Goal: Information Seeking & Learning: Learn about a topic

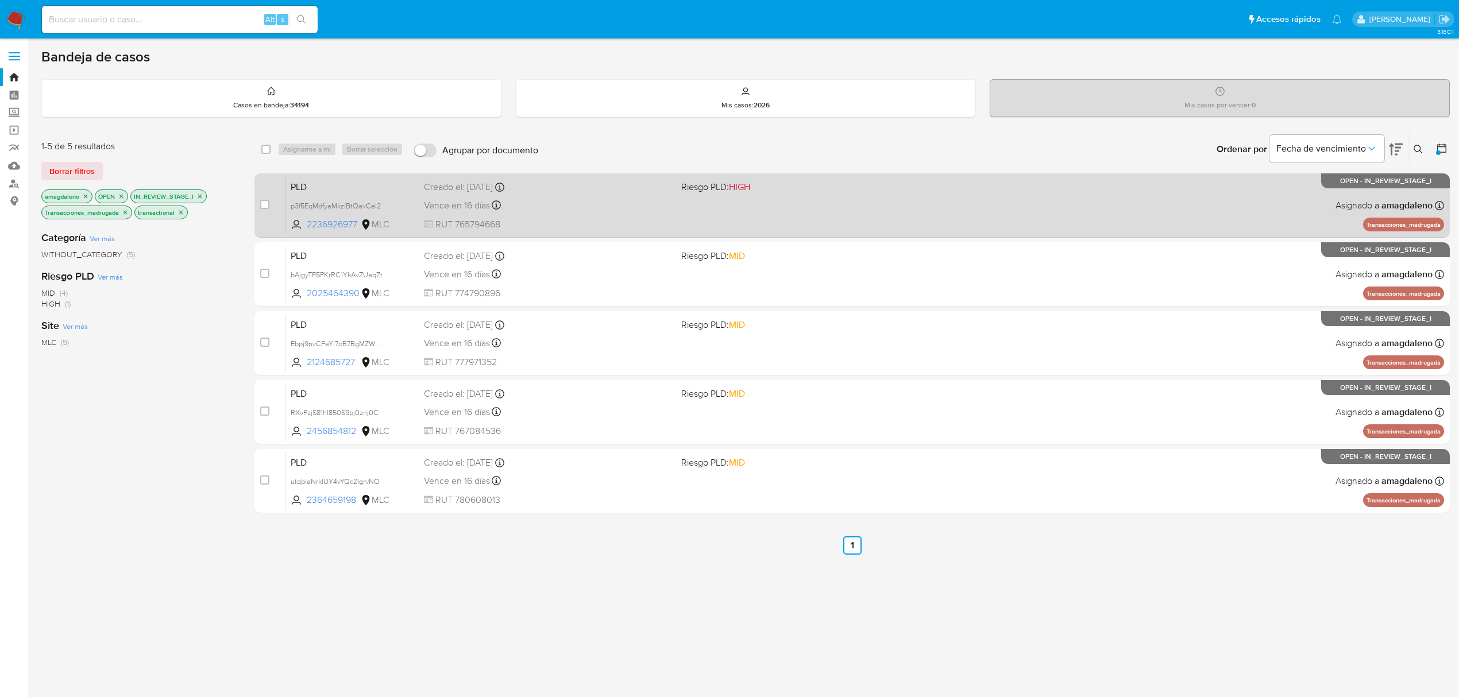
click at [632, 210] on div "Vence en 16 días Vence el 10/10/2025 16:08:07" at bounding box center [548, 206] width 248 height 16
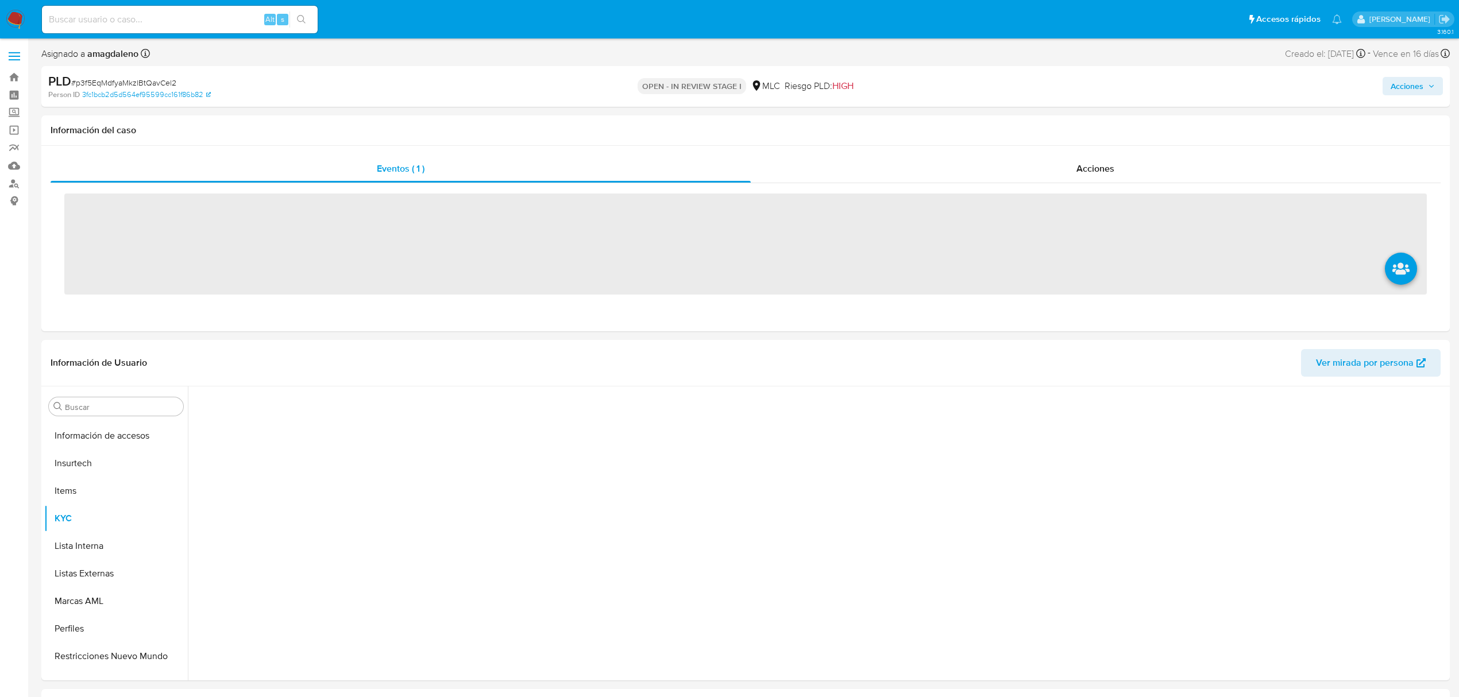
scroll to position [540, 0]
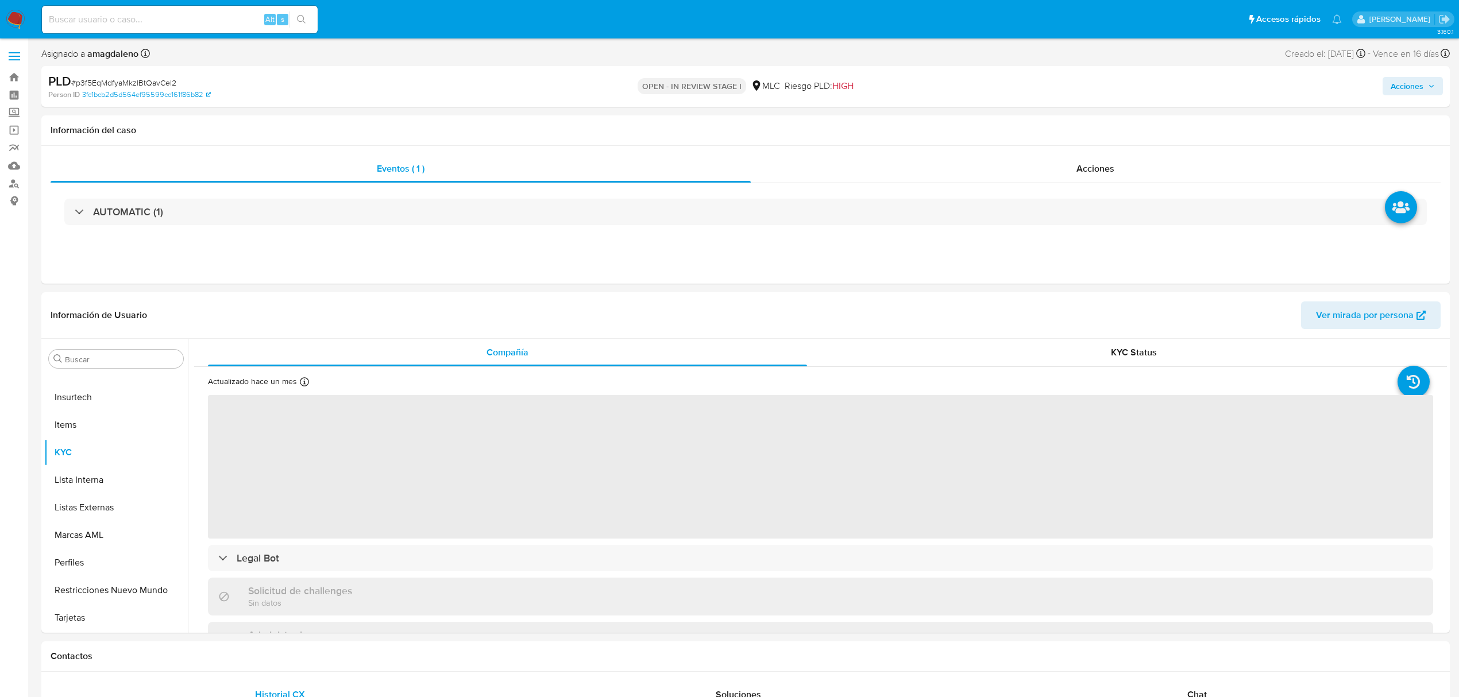
select select "10"
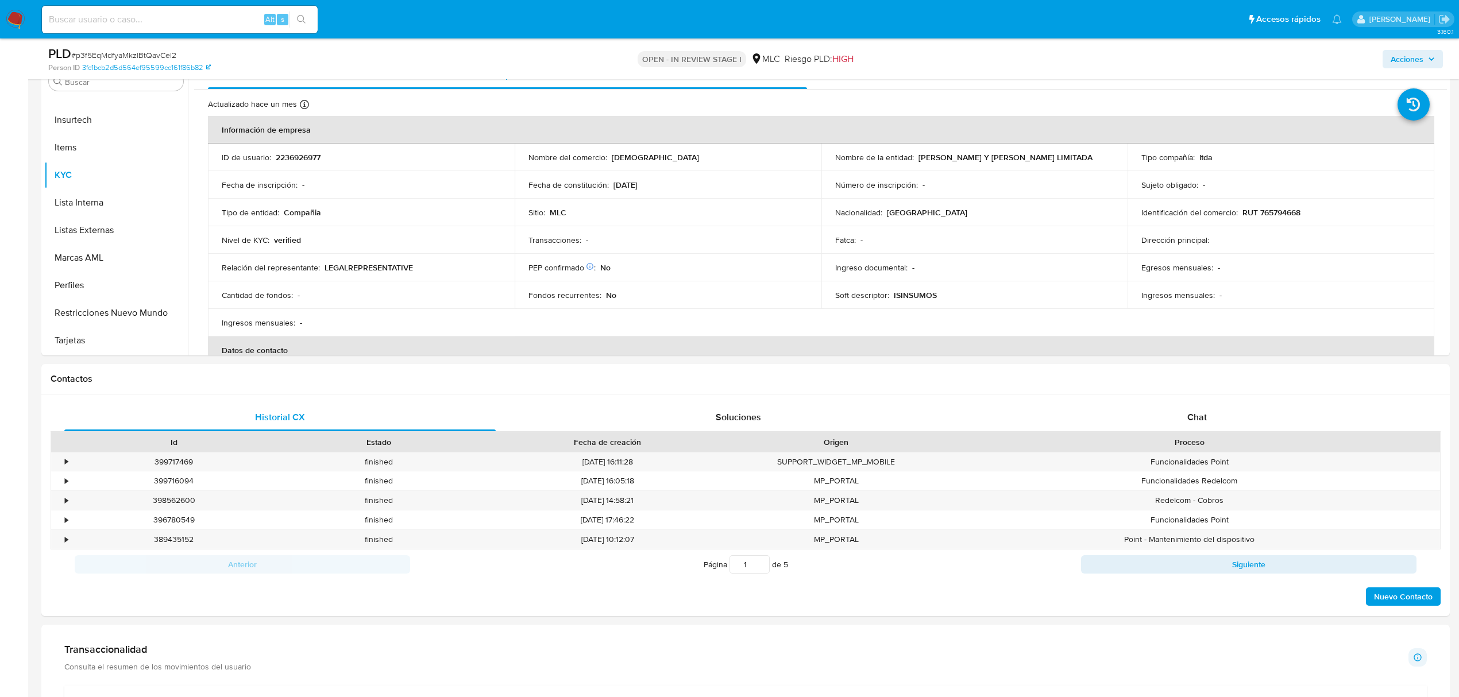
scroll to position [250, 0]
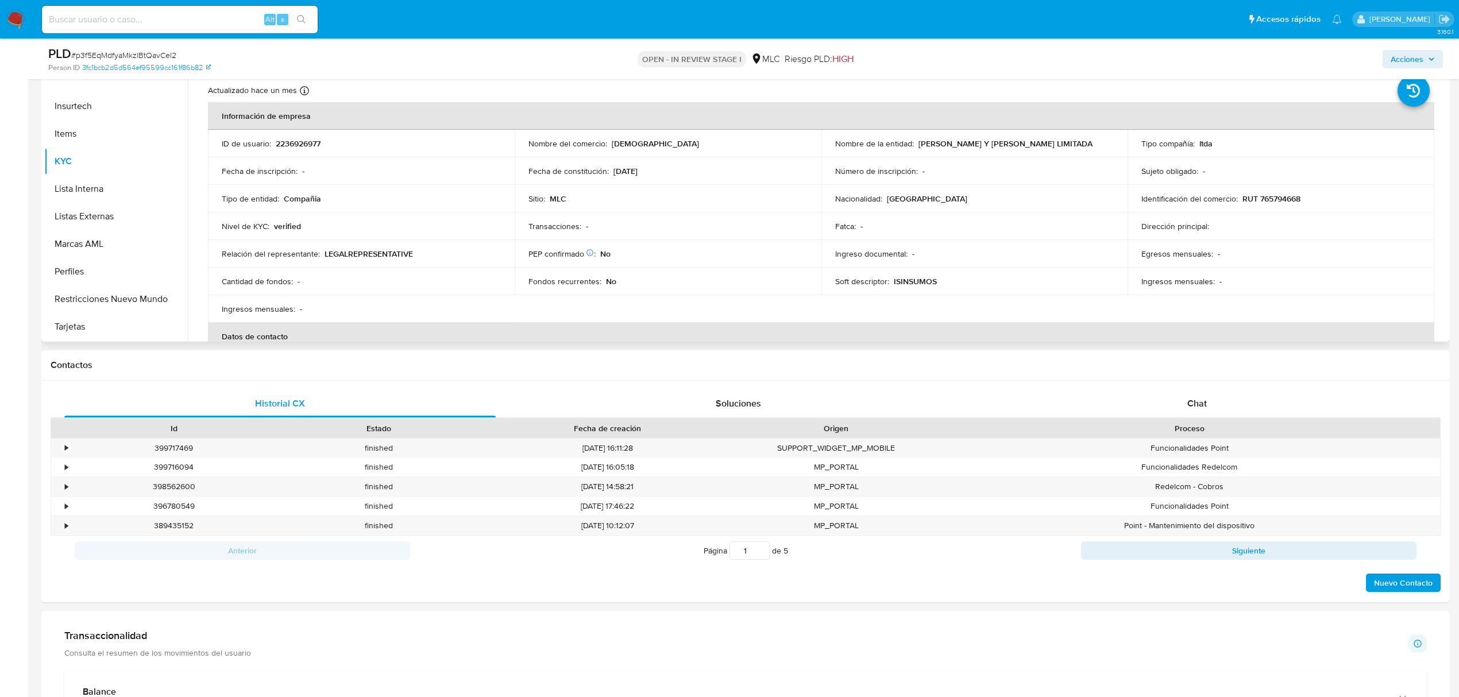
click at [1283, 196] on p "RUT 765794668" at bounding box center [1271, 199] width 58 height 10
copy p "765794668"
click at [120, 210] on button "CBT" at bounding box center [111, 201] width 134 height 28
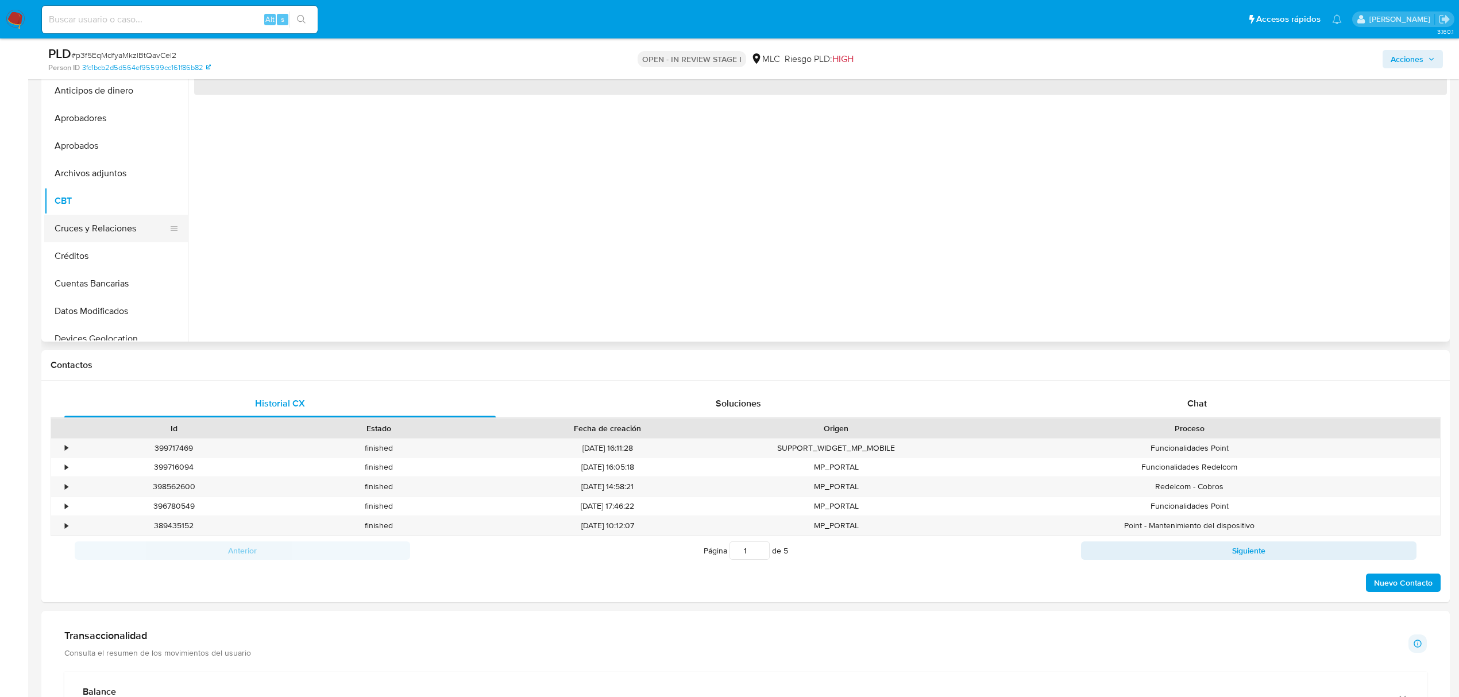
click at [118, 228] on button "Cruces y Relaciones" at bounding box center [111, 229] width 134 height 28
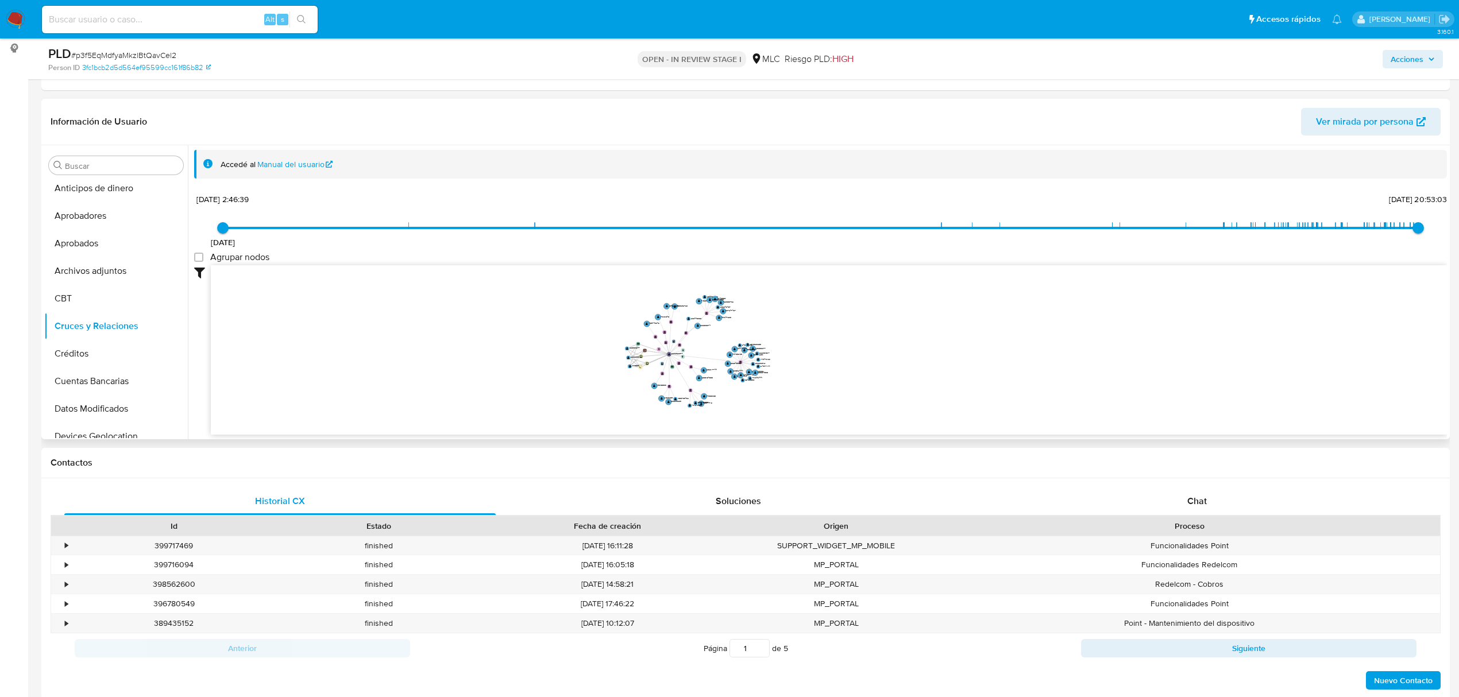
drag, startPoint x: 708, startPoint y: 329, endPoint x: 708, endPoint y: 350, distance: 21.3
click at [708, 350] on icon "device-652741ca554f562cb75b17f1  user-779505301  779505301 user-2213689938  …" at bounding box center [829, 348] width 1236 height 167
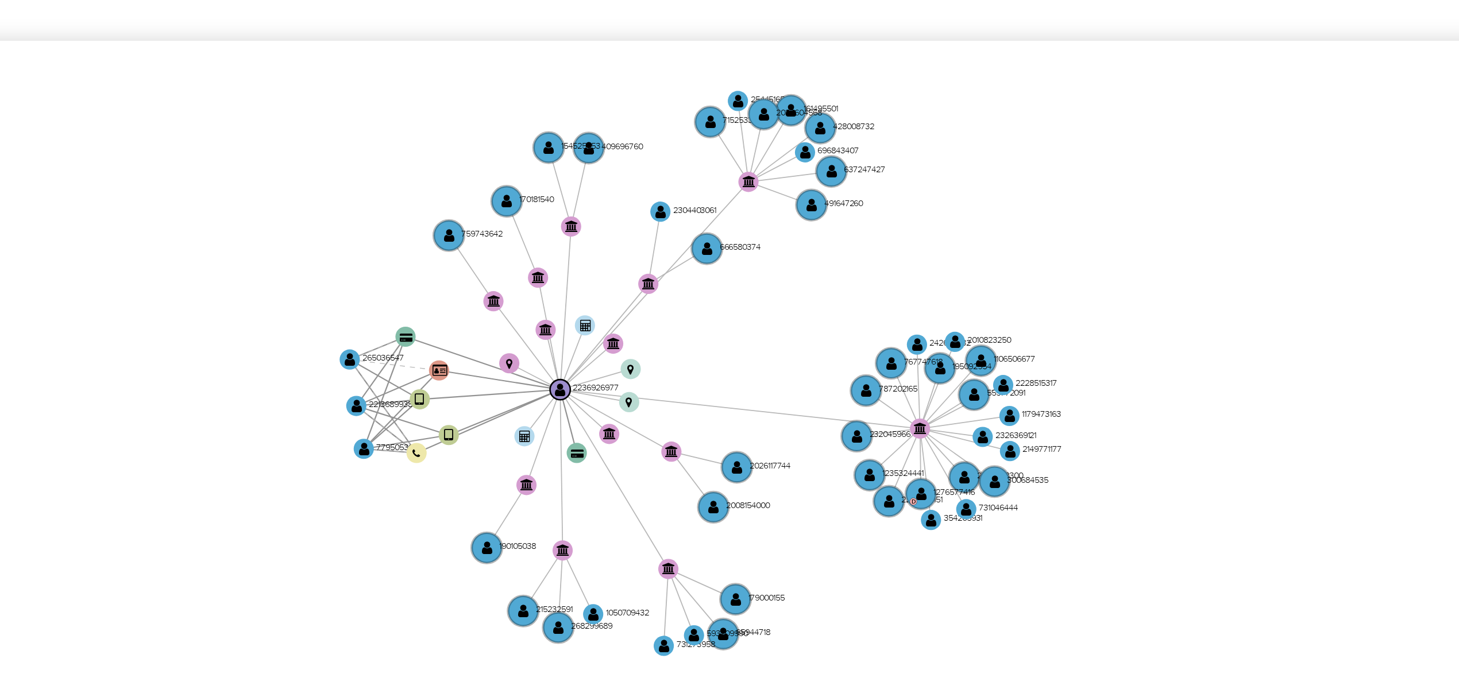
drag, startPoint x: 798, startPoint y: 343, endPoint x: 801, endPoint y: 338, distance: 5.9
click at [801, 338] on icon "device-652741ca554f562cb75b17f1  user-779505301  779505301 user-2213689938  …" at bounding box center [829, 348] width 1236 height 167
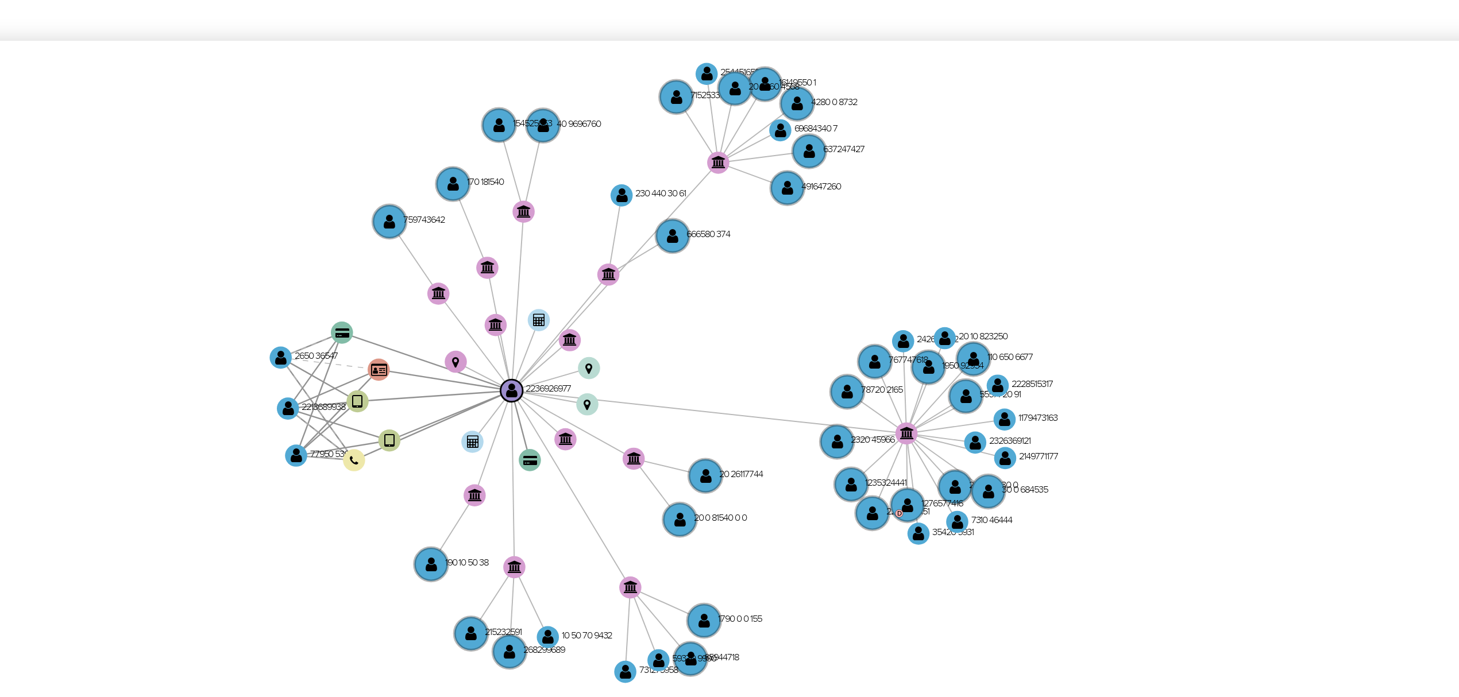
click at [805, 337] on icon "device-652741ca554f562cb75b17f1  user-779505301  779505301 user-2213689938  …" at bounding box center [829, 348] width 1236 height 167
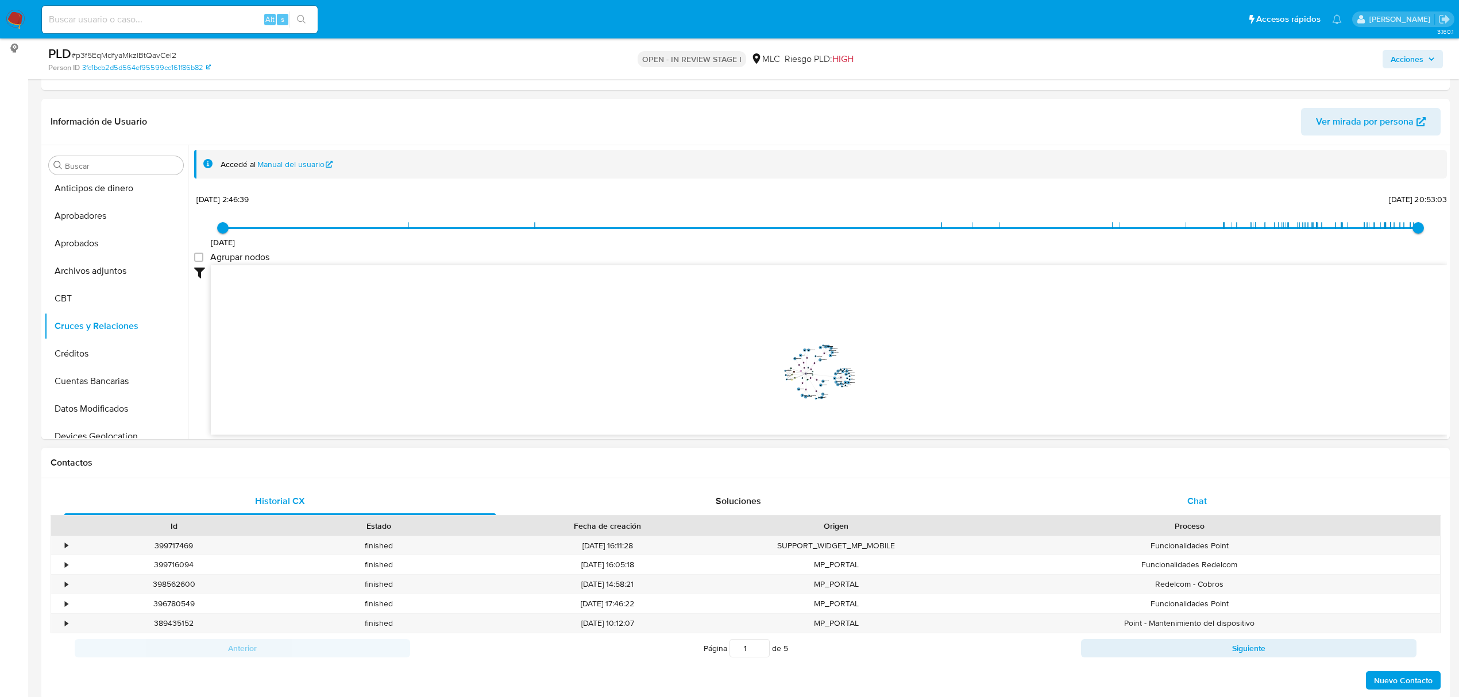
click at [1154, 495] on div "Chat" at bounding box center [1197, 502] width 431 height 28
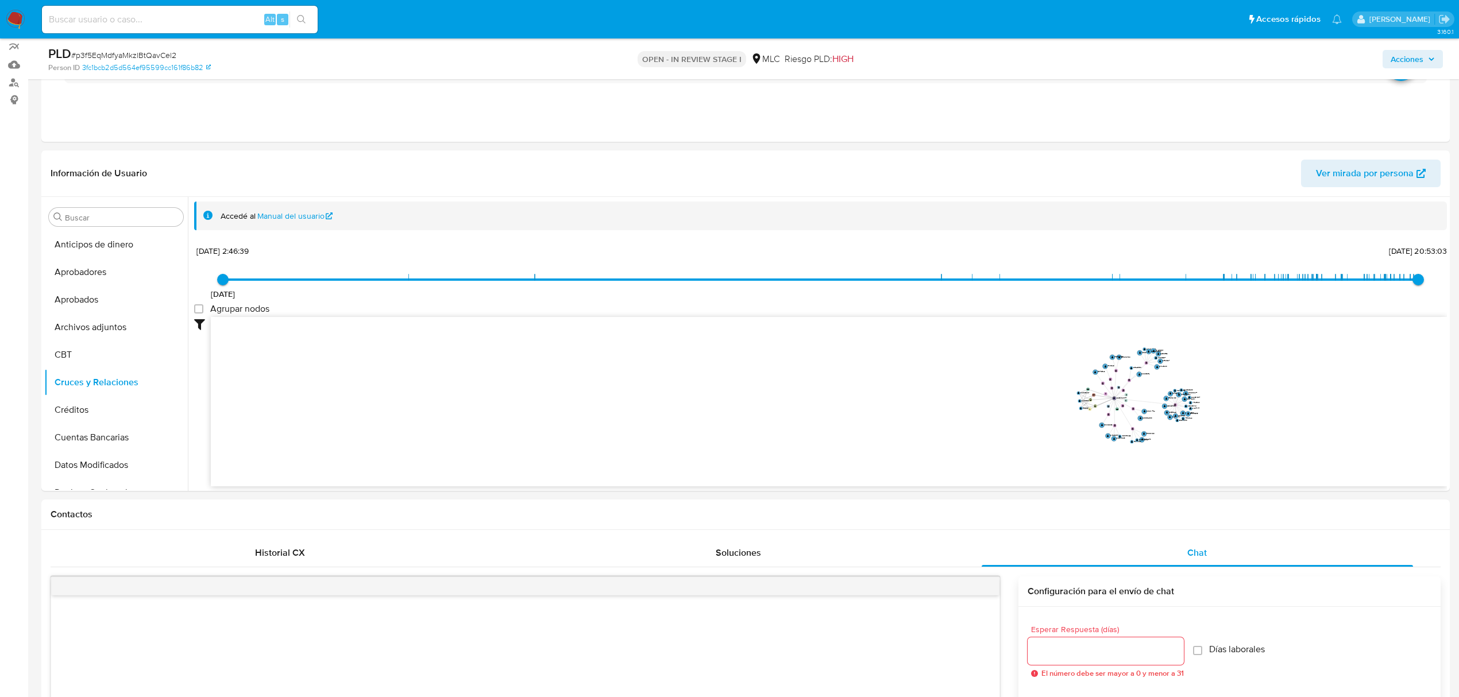
scroll to position [92, 0]
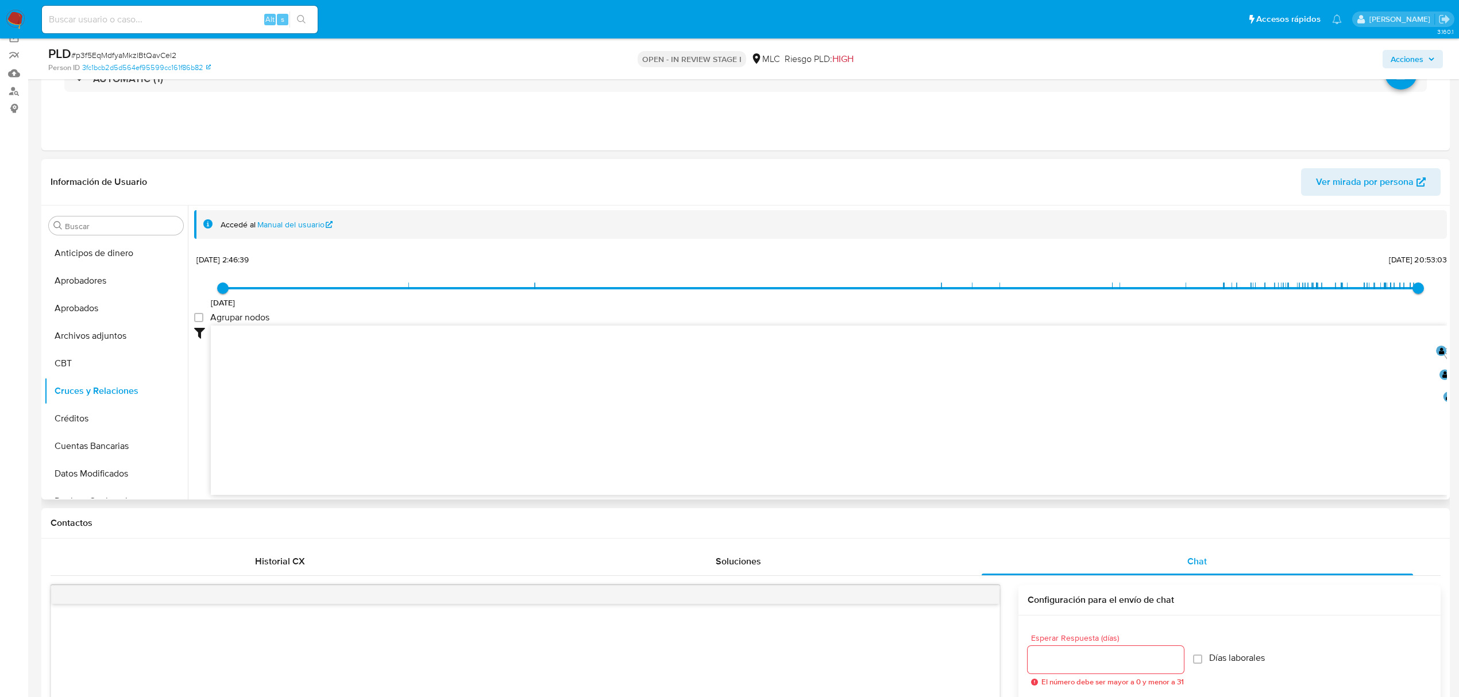
drag, startPoint x: 796, startPoint y: 403, endPoint x: 339, endPoint y: 401, distance: 457.2
click at [85, 403] on div "Buscar Anticipos de dinero Aprobadores Aprobados Archivos adjuntos CBT Cruces y…" at bounding box center [745, 353] width 1403 height 294
drag, startPoint x: 848, startPoint y: 407, endPoint x: 497, endPoint y: 435, distance: 351.5
click at [497, 435] on icon "device-652741ca554f562cb75b17f1  user-779505301  779505301 user-2213689938  …" at bounding box center [829, 409] width 1236 height 167
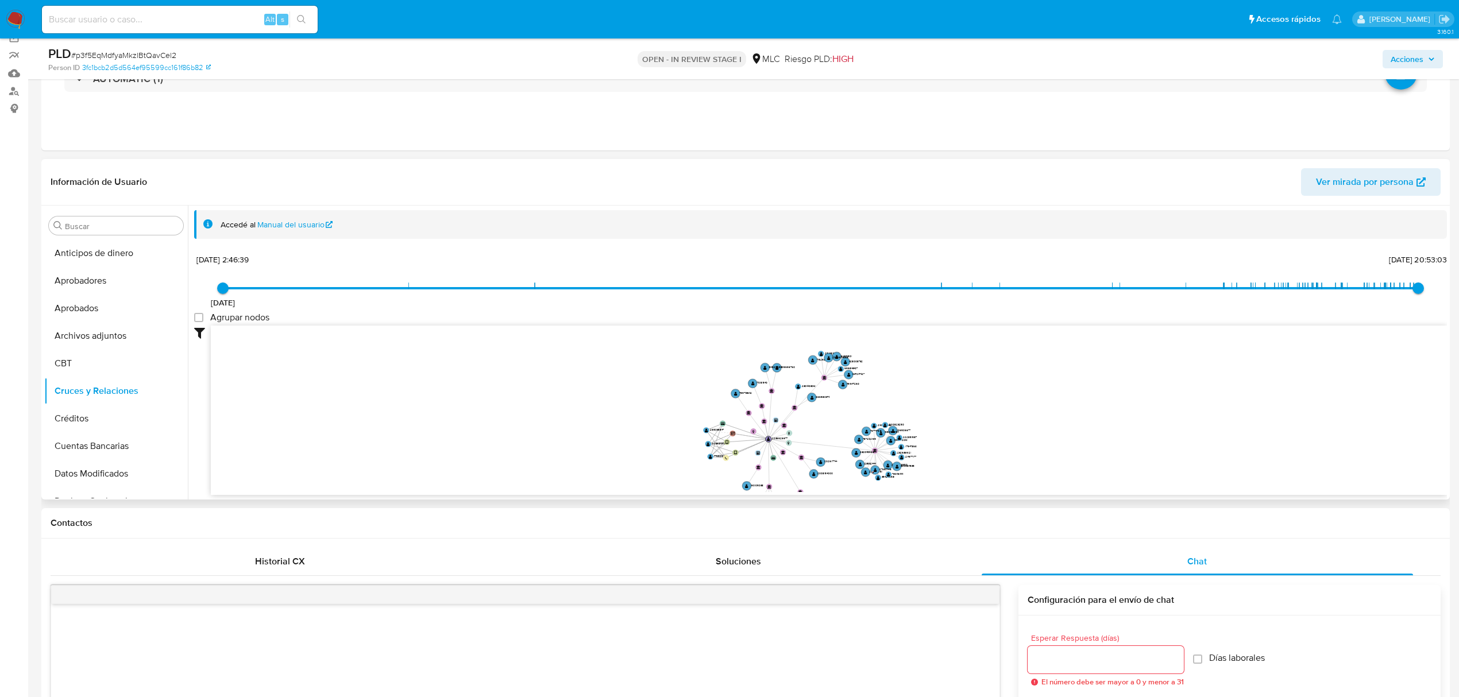
drag, startPoint x: 608, startPoint y: 437, endPoint x: 476, endPoint y: 465, distance: 135.2
click at [476, 465] on icon "device-652741ca554f562cb75b17f1  user-779505301  779505301 user-2213689938  …" at bounding box center [829, 409] width 1236 height 167
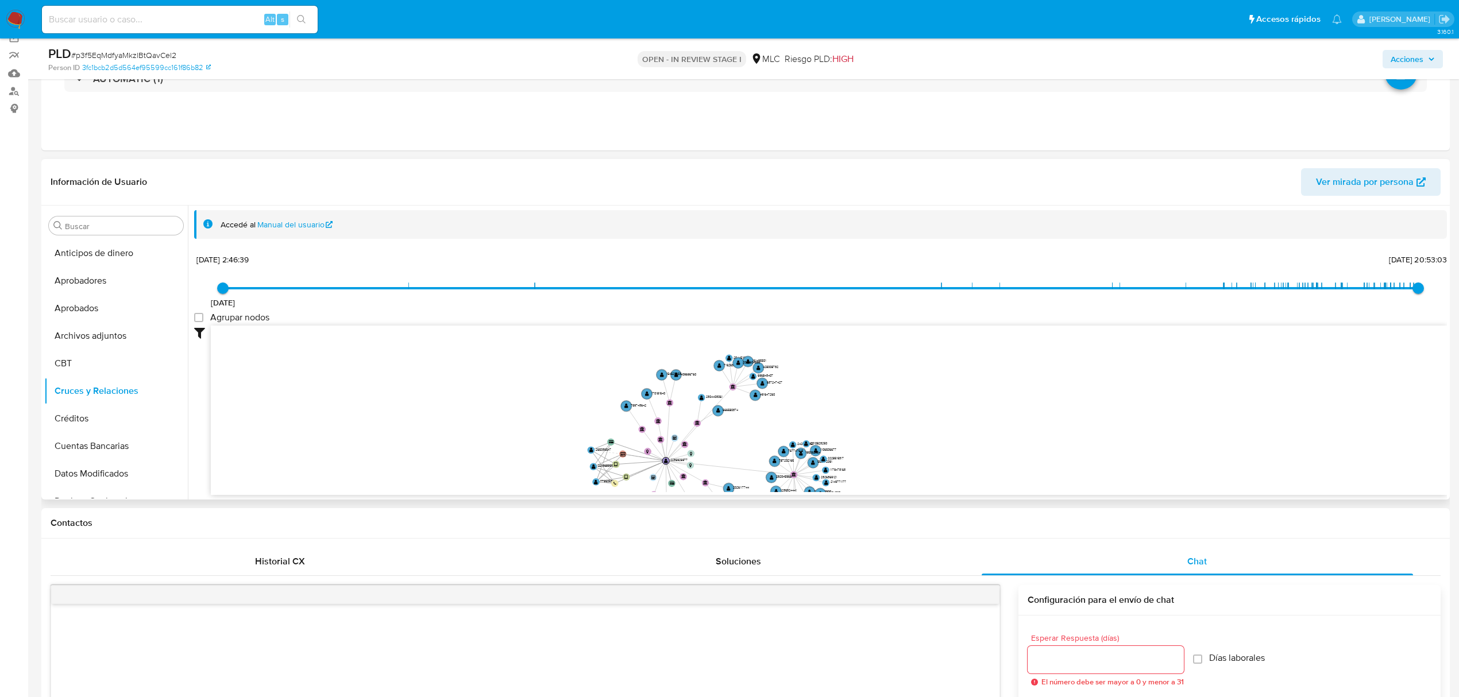
drag, startPoint x: 616, startPoint y: 426, endPoint x: 478, endPoint y: 445, distance: 139.1
click at [478, 445] on icon "device-652741ca554f562cb75b17f1  user-779505301  779505301 user-2213689938  …" at bounding box center [829, 409] width 1236 height 167
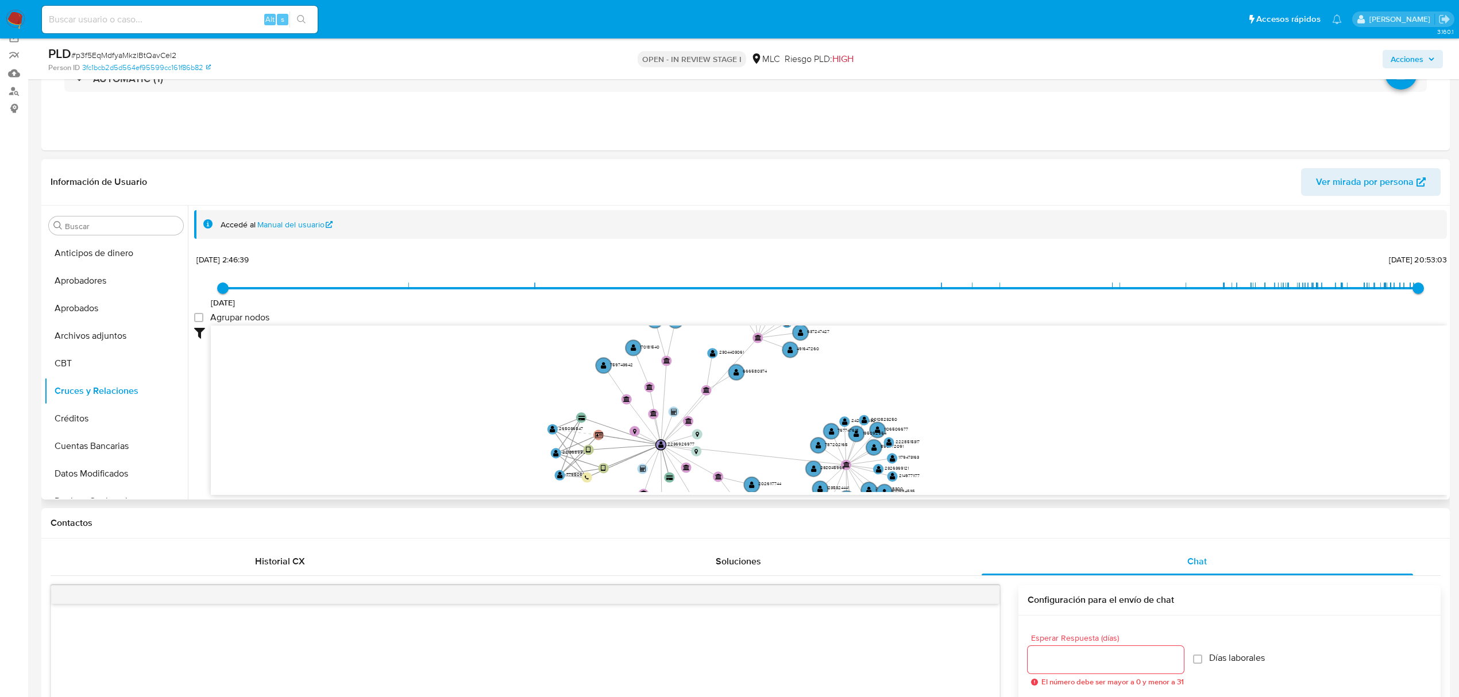
drag, startPoint x: 512, startPoint y: 439, endPoint x: 435, endPoint y: 415, distance: 80.7
click at [435, 415] on icon "device-652741ca554f562cb75b17f1  user-779505301  779505301 user-2213689938  …" at bounding box center [829, 409] width 1236 height 167
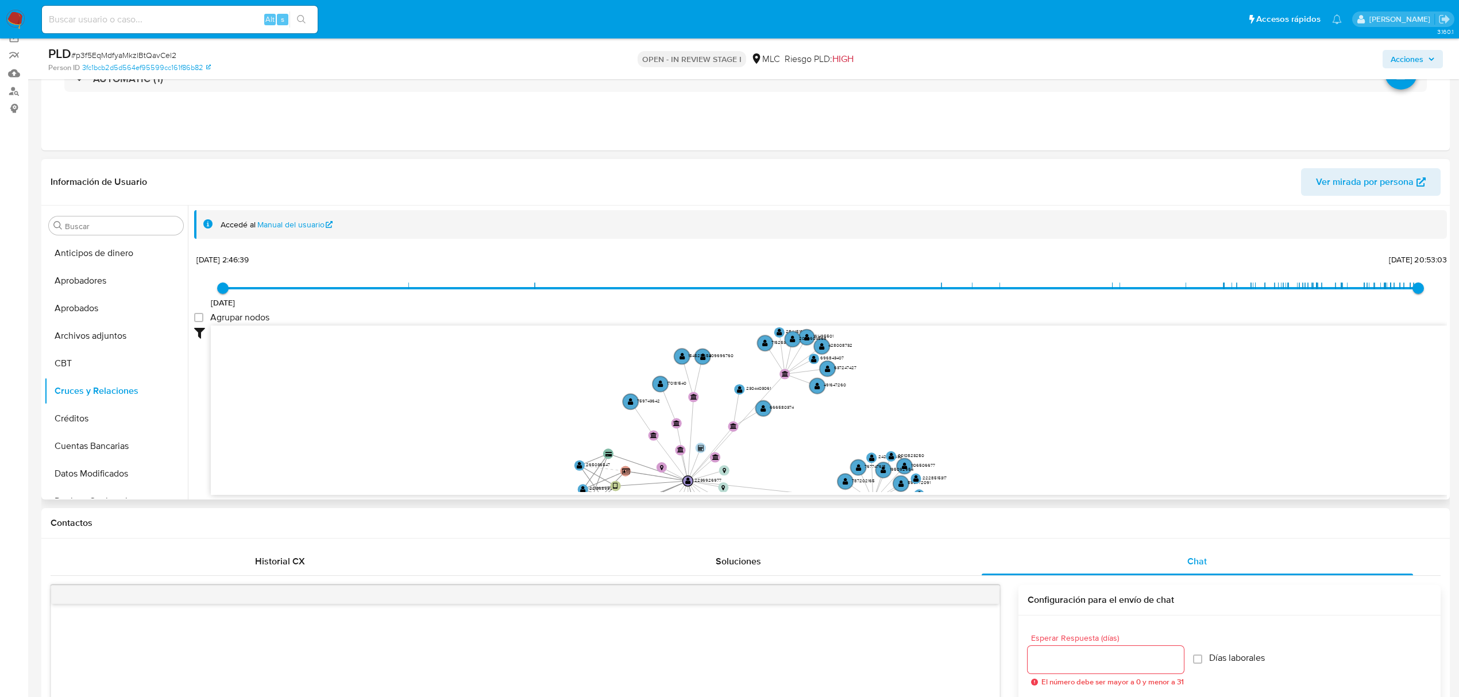
drag, startPoint x: 547, startPoint y: 414, endPoint x: 634, endPoint y: 449, distance: 93.3
click at [576, 450] on icon "device-652741ca554f562cb75b17f1  user-779505301  779505301 user-2213689938  …" at bounding box center [829, 409] width 1236 height 167
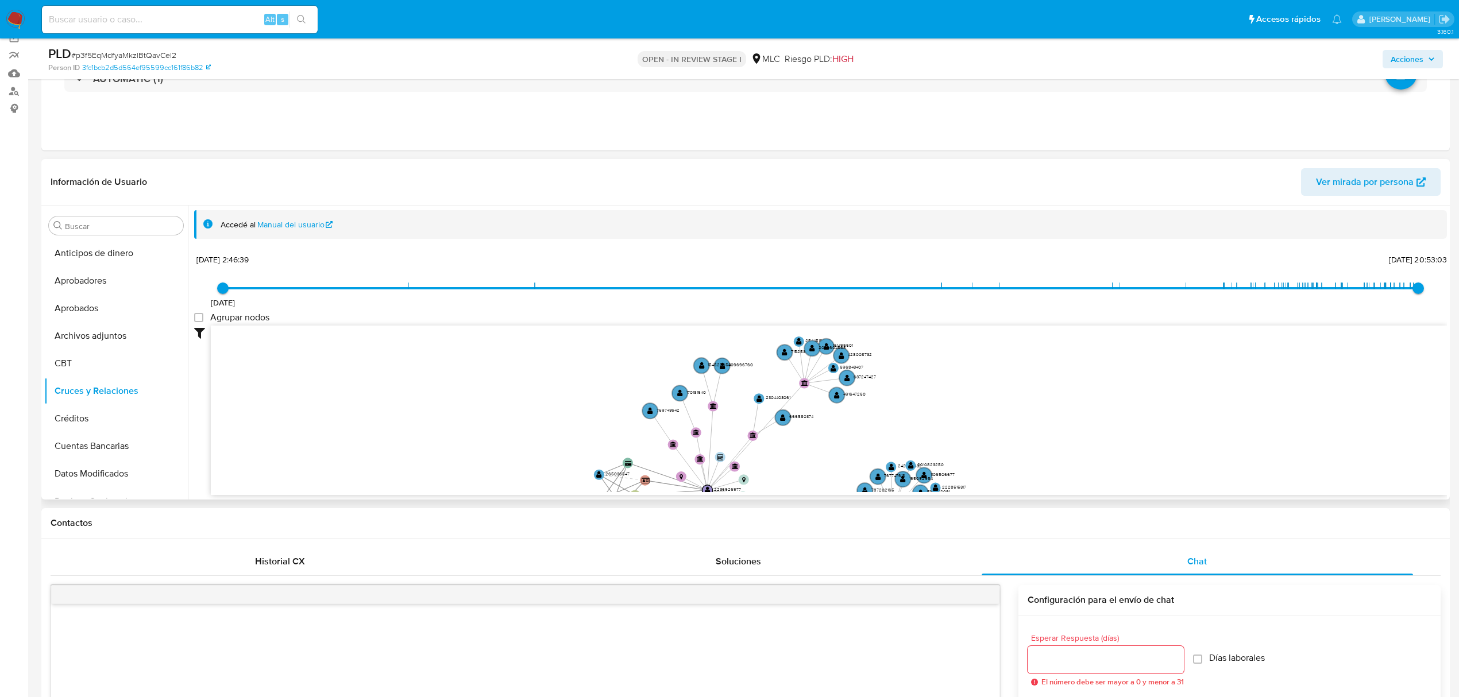
drag, startPoint x: 779, startPoint y: 372, endPoint x: 778, endPoint y: 366, distance: 6.4
click at [778, 366] on icon "device-652741ca554f562cb75b17f1  user-779505301  779505301 user-2213689938  …" at bounding box center [829, 409] width 1236 height 167
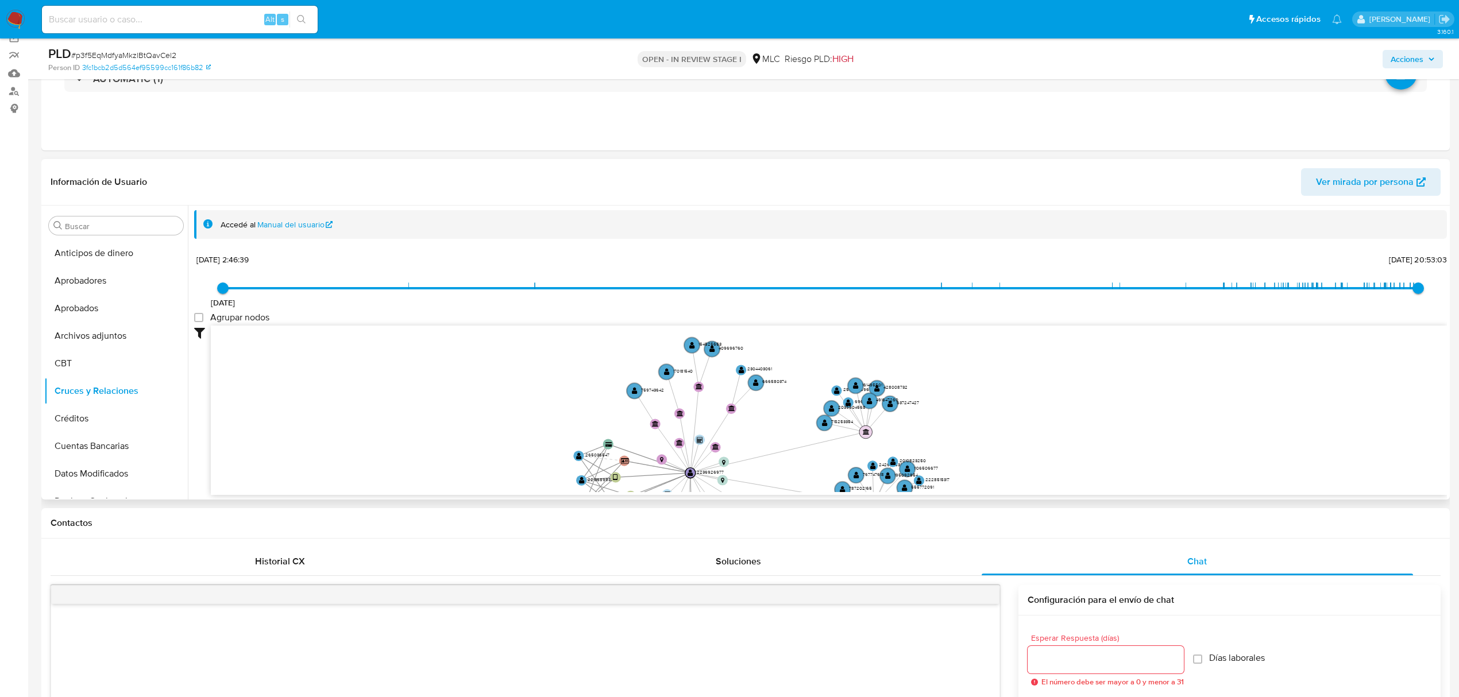
drag, startPoint x: 786, startPoint y: 371, endPoint x: 867, endPoint y: 435, distance: 103.5
click at [867, 435] on circle at bounding box center [865, 432] width 13 height 13
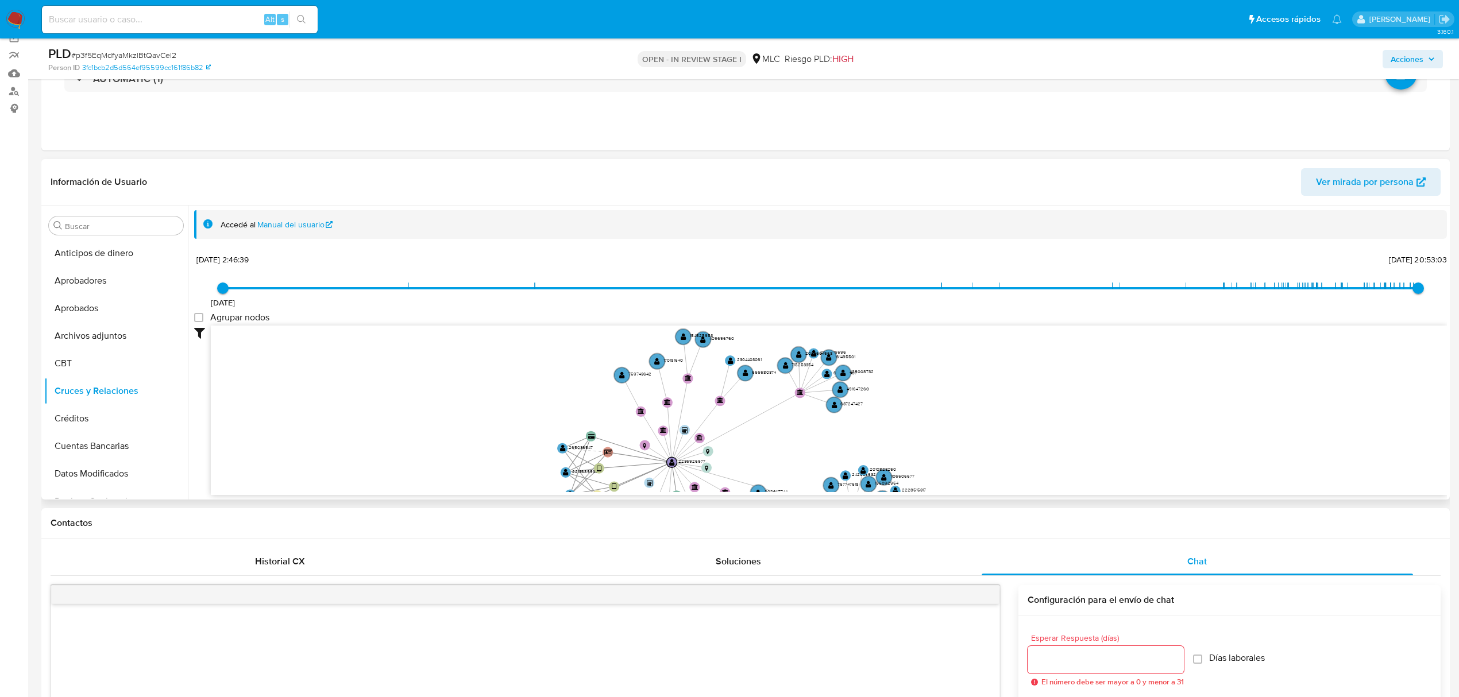
drag, startPoint x: 468, startPoint y: 419, endPoint x: 450, endPoint y: 419, distance: 17.2
click at [450, 419] on icon "device-652741ca554f562cb75b17f1  user-779505301  779505301 user-2213689938  …" at bounding box center [829, 409] width 1236 height 167
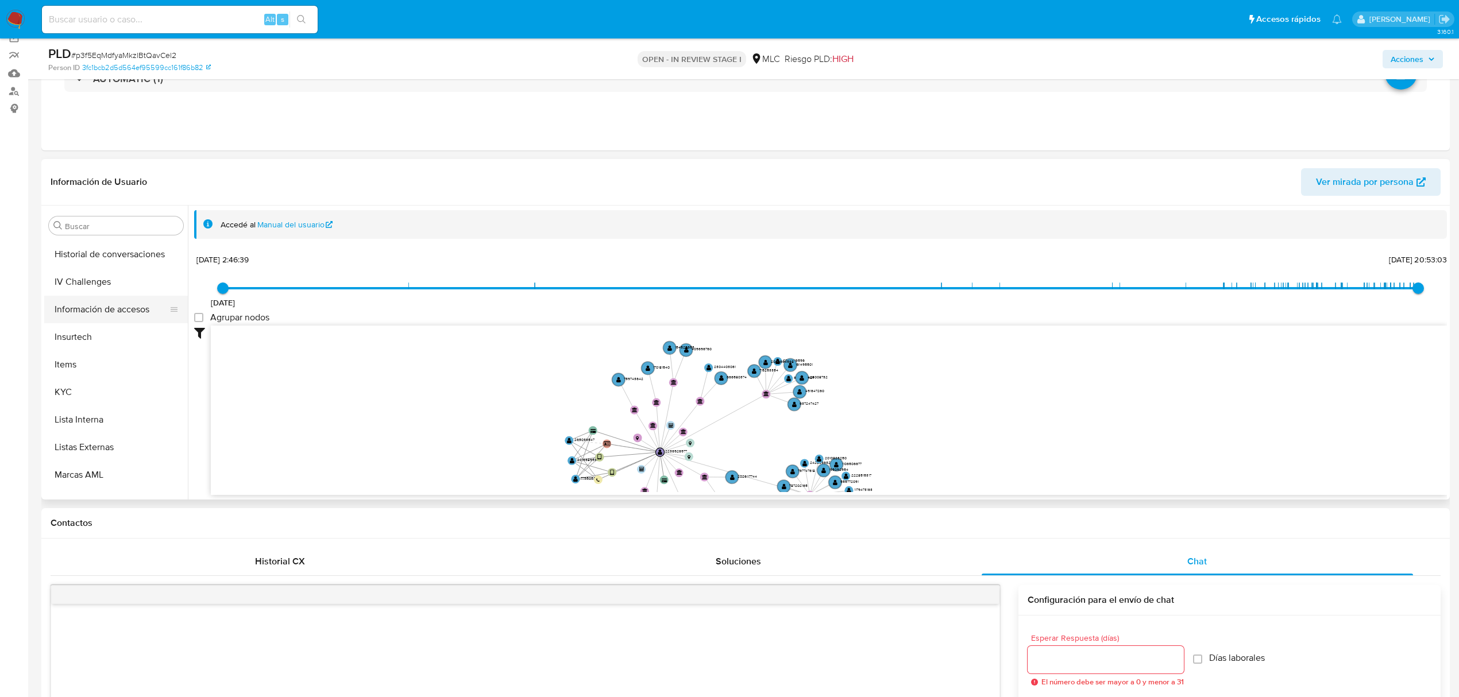
scroll to position [536, 0]
click at [87, 313] on button "KYC" at bounding box center [111, 324] width 134 height 28
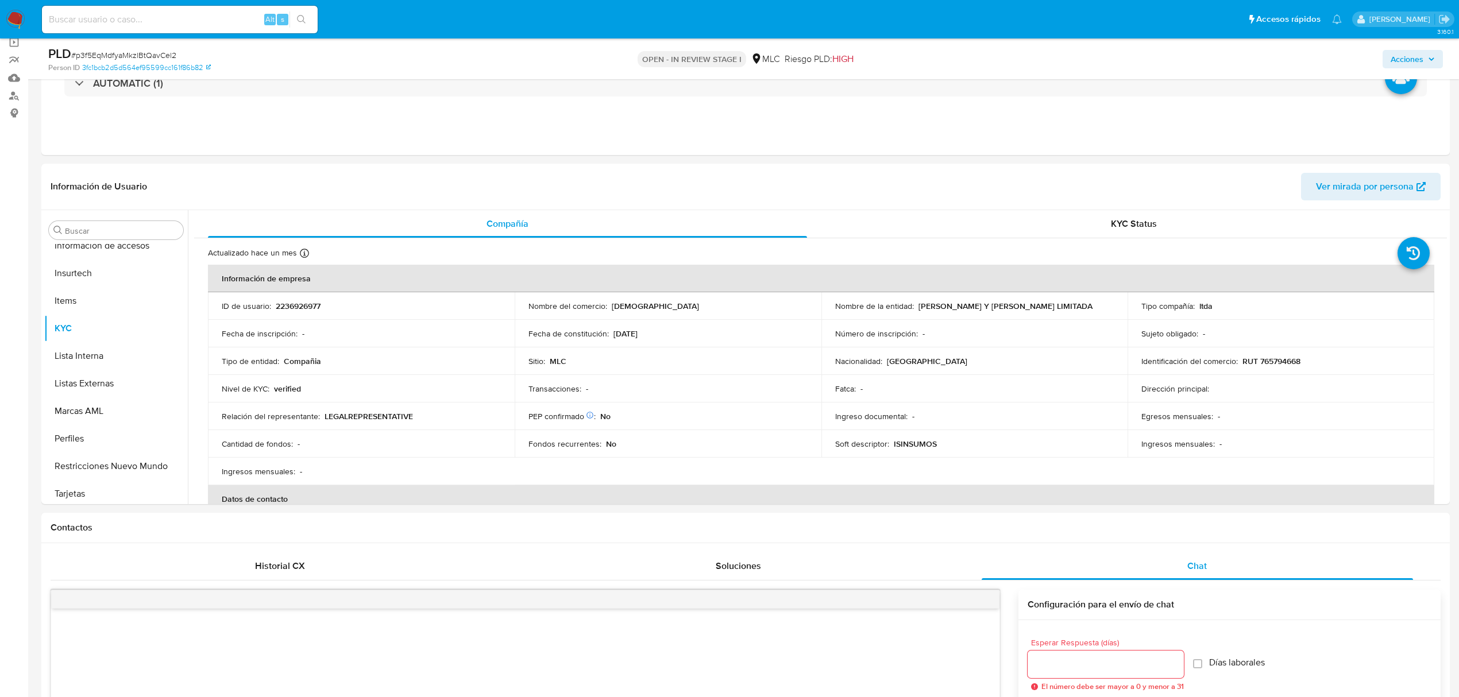
scroll to position [0, 0]
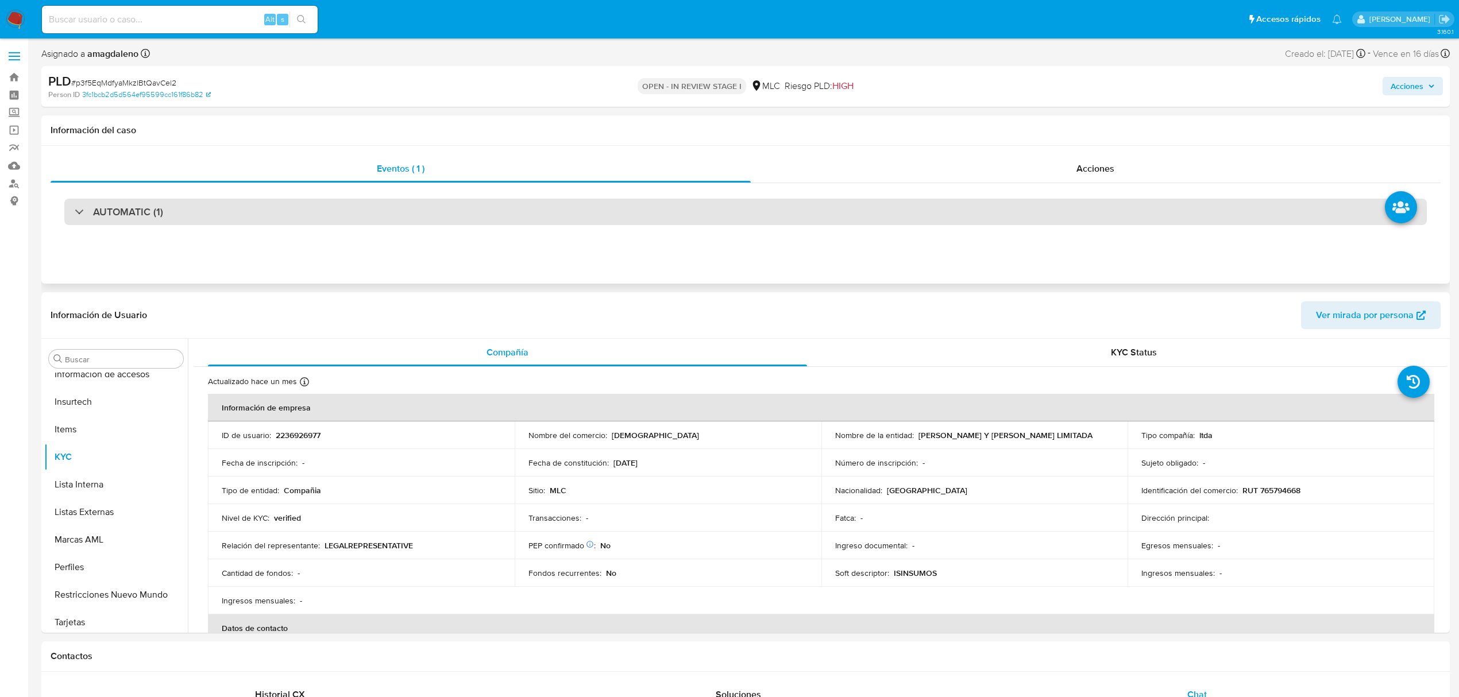
click at [816, 205] on div "AUTOMATIC (1)" at bounding box center [745, 212] width 1362 height 26
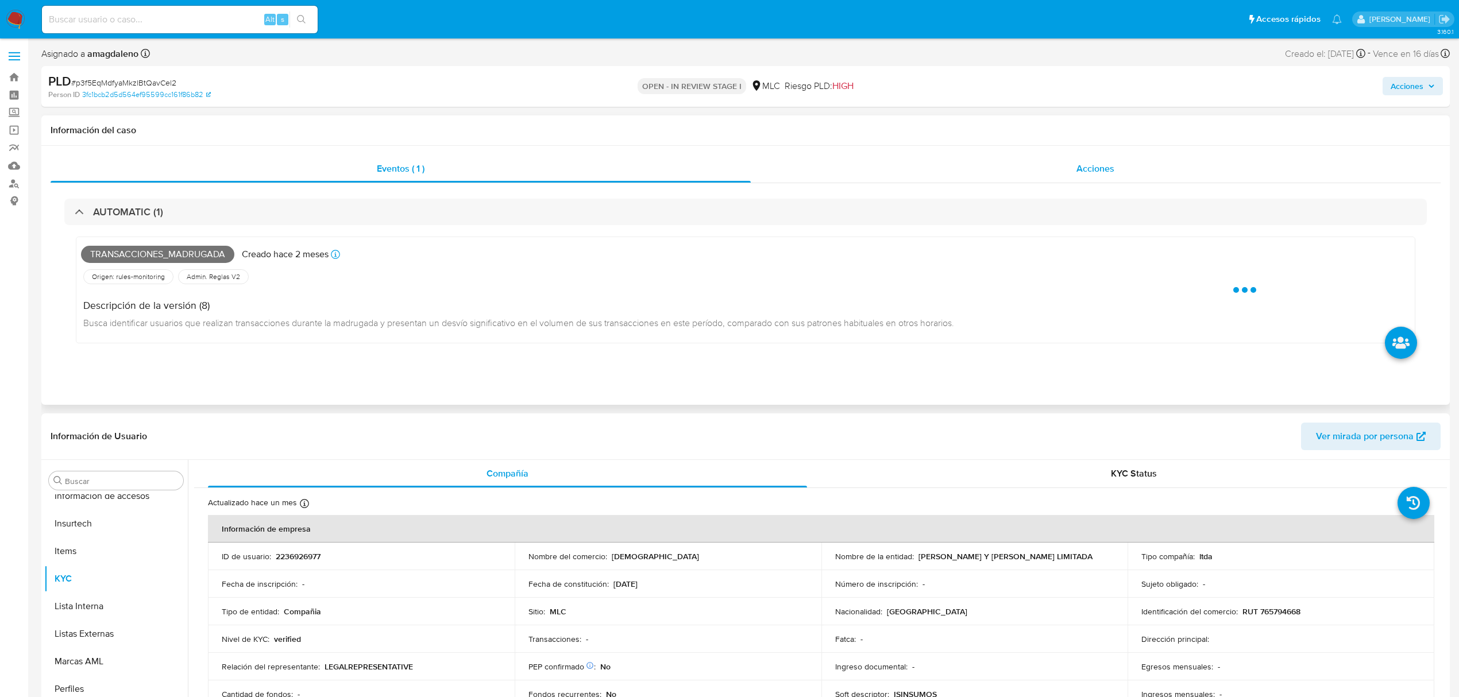
click at [818, 167] on div "Acciones" at bounding box center [1096, 169] width 690 height 28
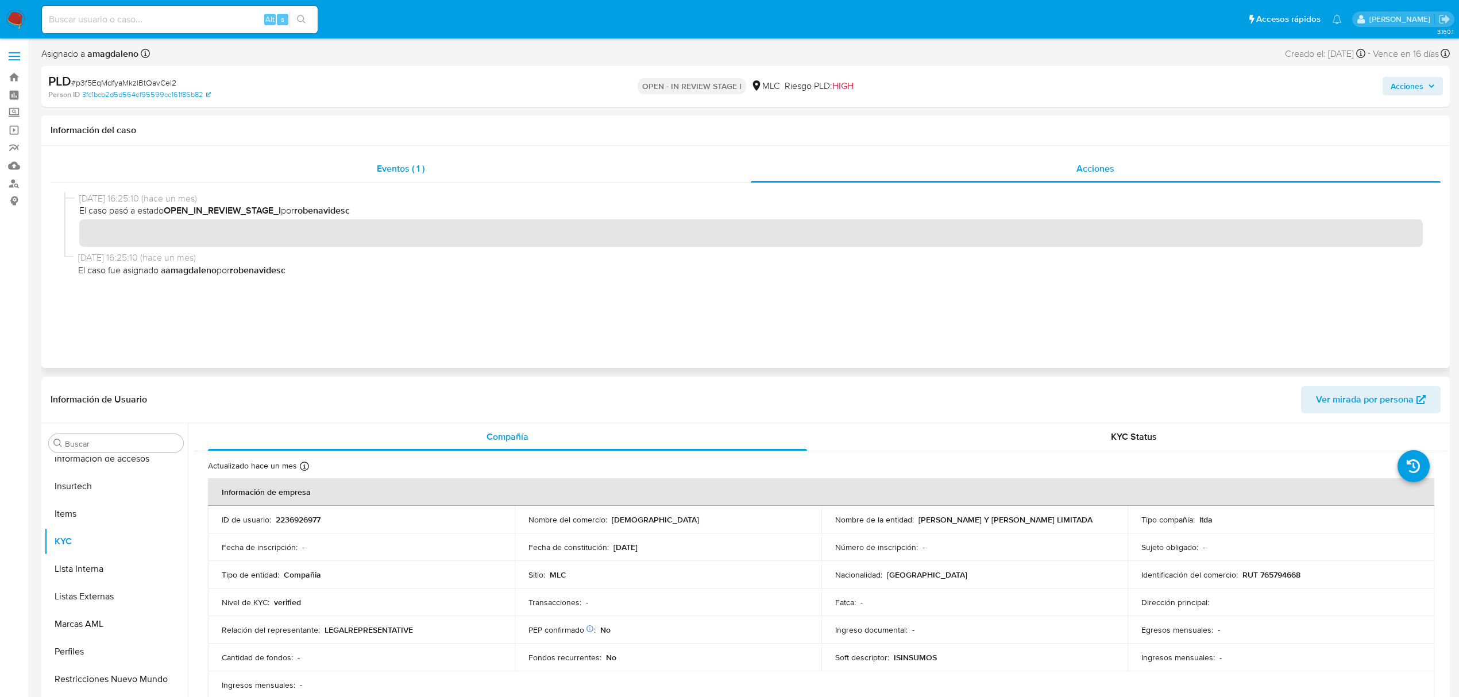
click at [491, 180] on div "Eventos ( 1 )" at bounding box center [401, 169] width 700 height 28
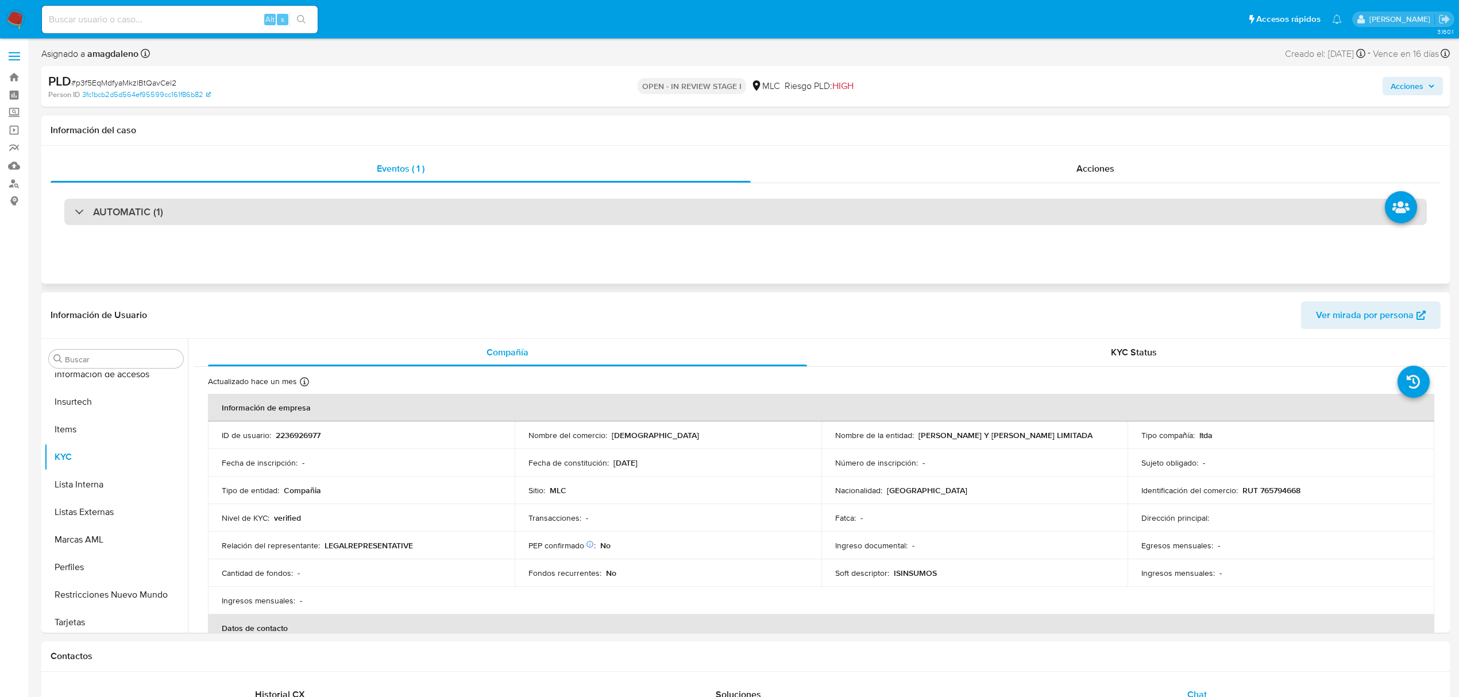
click at [337, 213] on div "AUTOMATIC (1)" at bounding box center [745, 212] width 1362 height 26
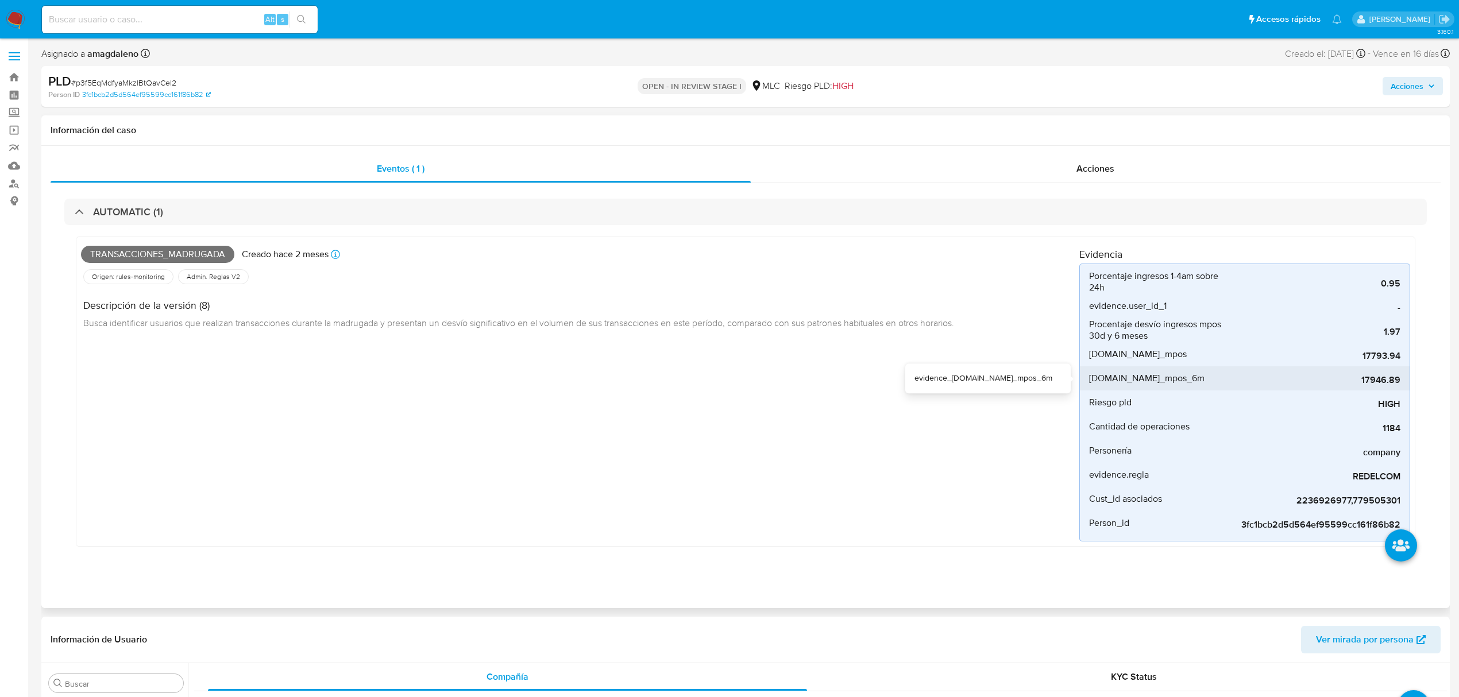
drag, startPoint x: 1362, startPoint y: 384, endPoint x: 1378, endPoint y: 387, distance: 16.3
click at [1378, 387] on div "17946.89" at bounding box center [1314, 378] width 172 height 24
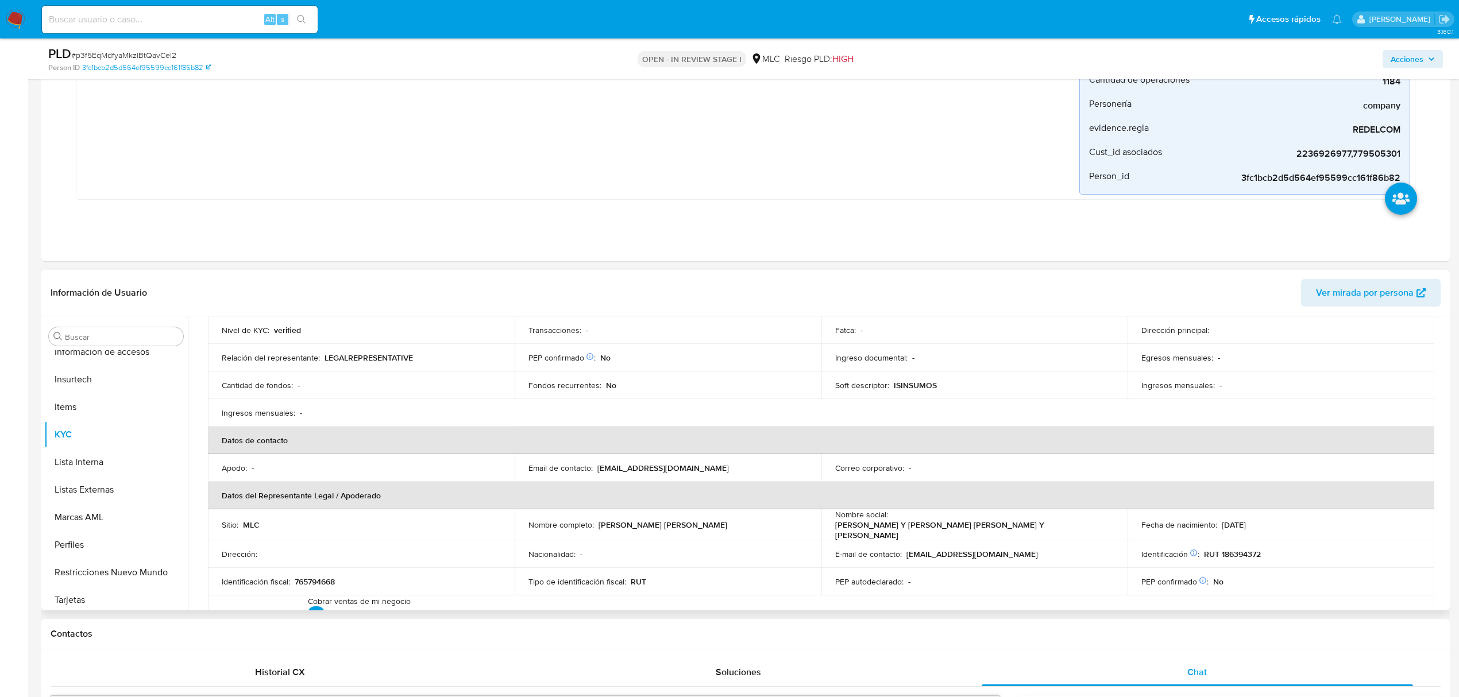
scroll to position [76, 0]
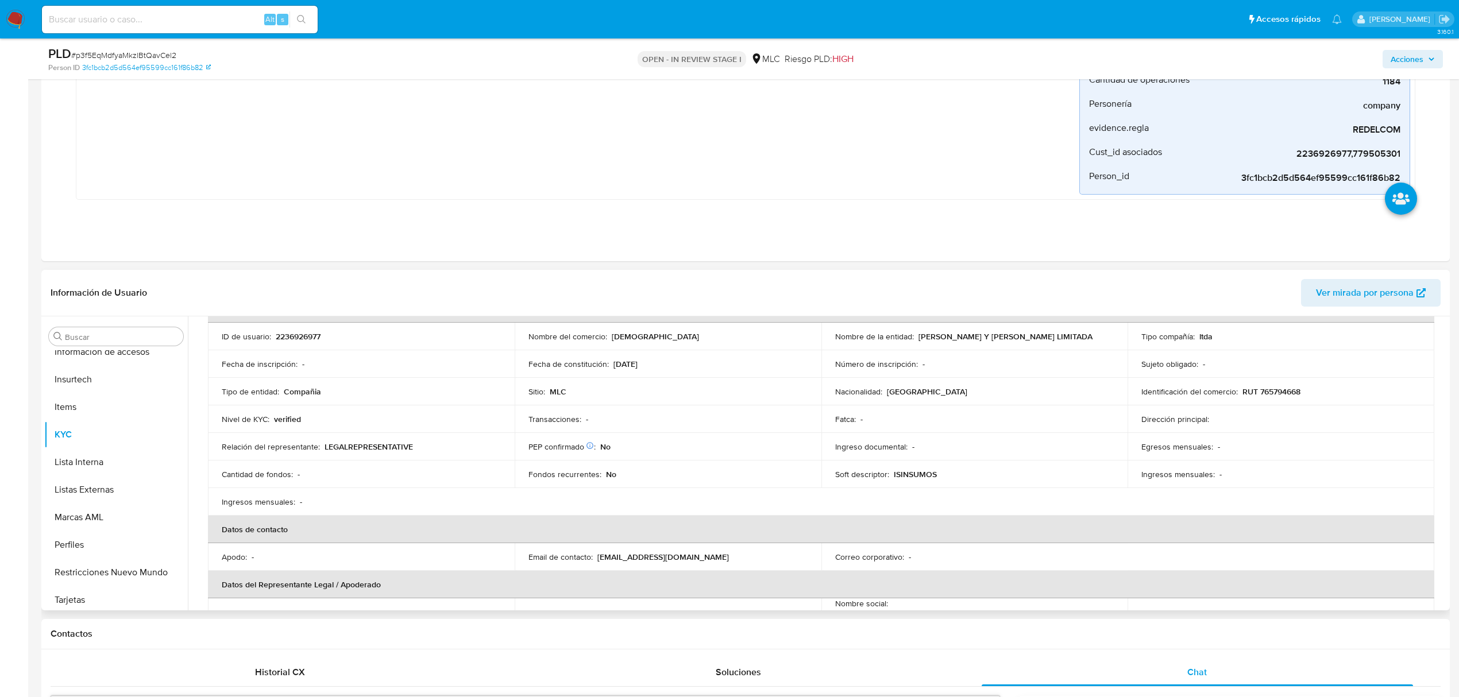
click at [1274, 393] on p "RUT 765794668" at bounding box center [1271, 392] width 58 height 10
copy p "765794668"
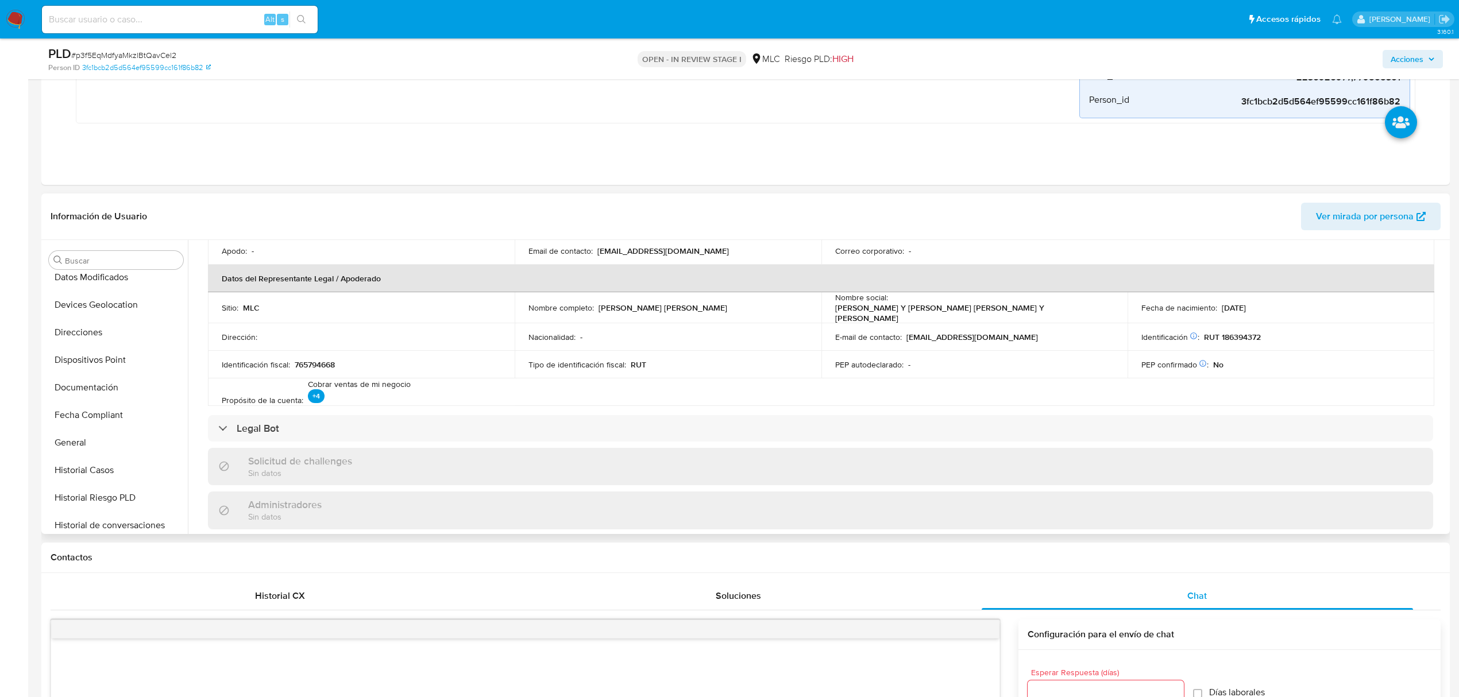
scroll to position [230, 0]
click at [109, 326] on button "Direcciones" at bounding box center [111, 334] width 134 height 28
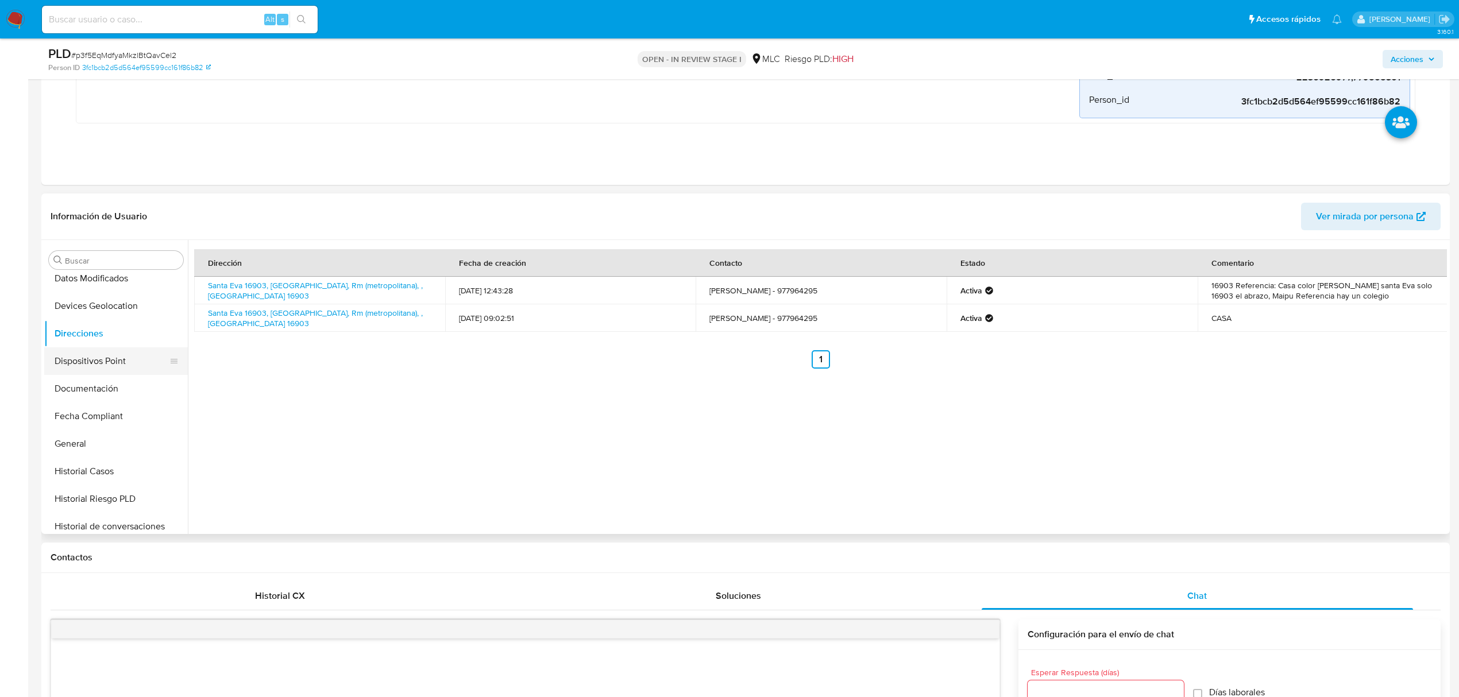
click at [114, 362] on button "Dispositivos Point" at bounding box center [111, 361] width 134 height 28
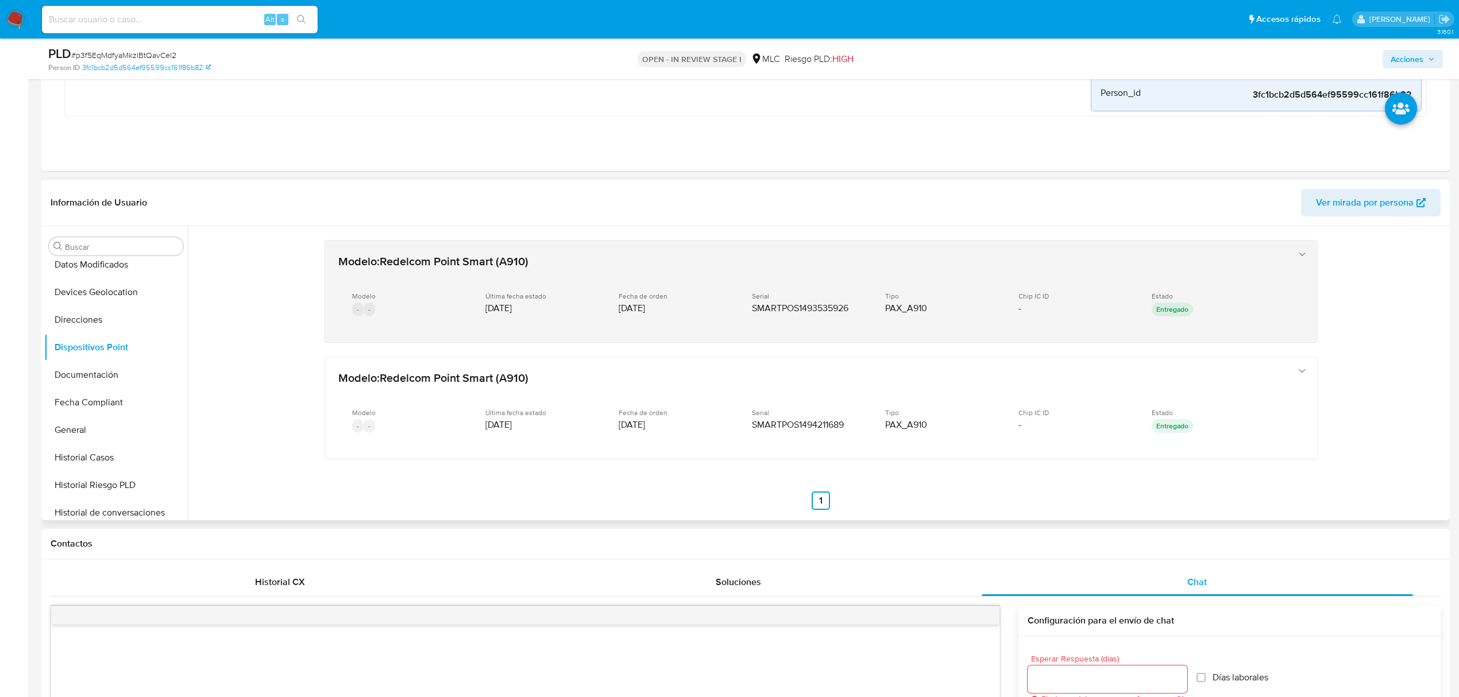
scroll to position [9, 0]
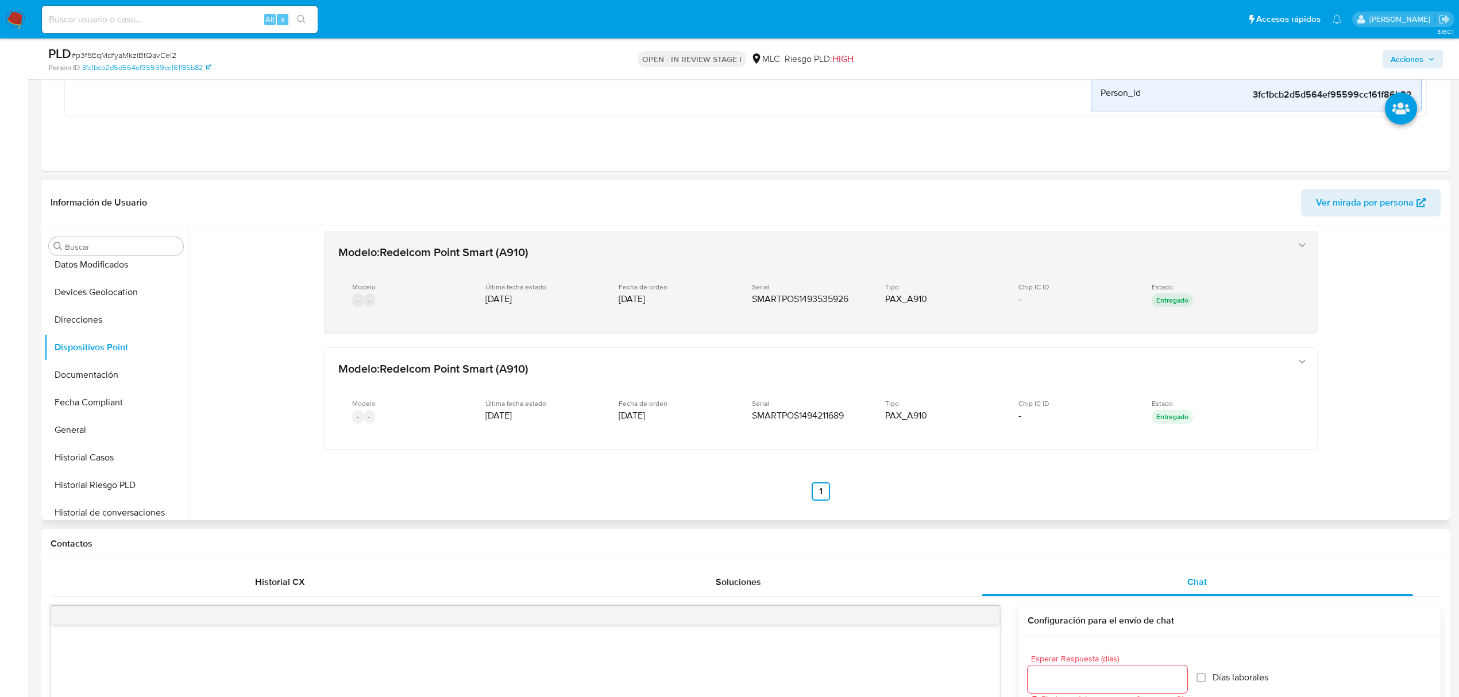
click at [794, 299] on span "SMARTPOS1493535926" at bounding box center [800, 298] width 96 height 11
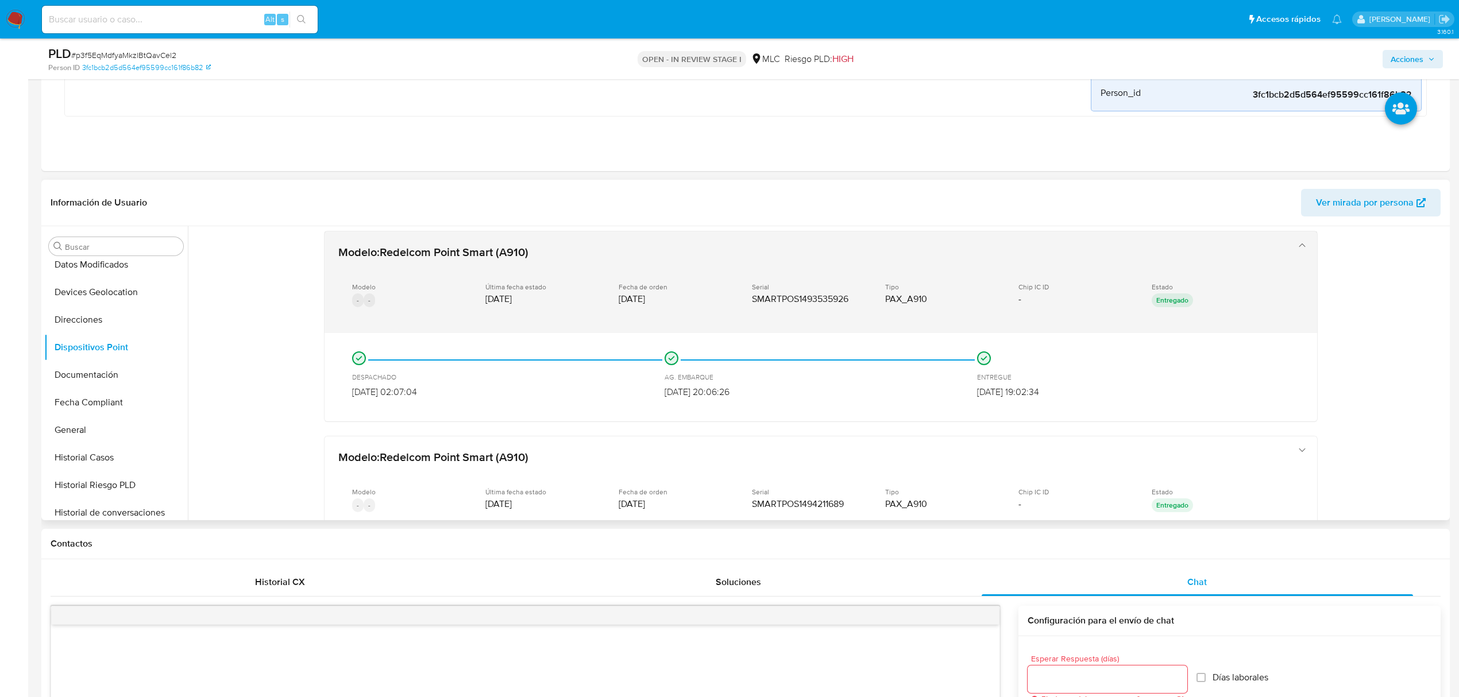
drag, startPoint x: 749, startPoint y: 300, endPoint x: 848, endPoint y: 299, distance: 99.4
click at [848, 299] on div "Serial SMARTPOS1493535926" at bounding box center [809, 294] width 115 height 22
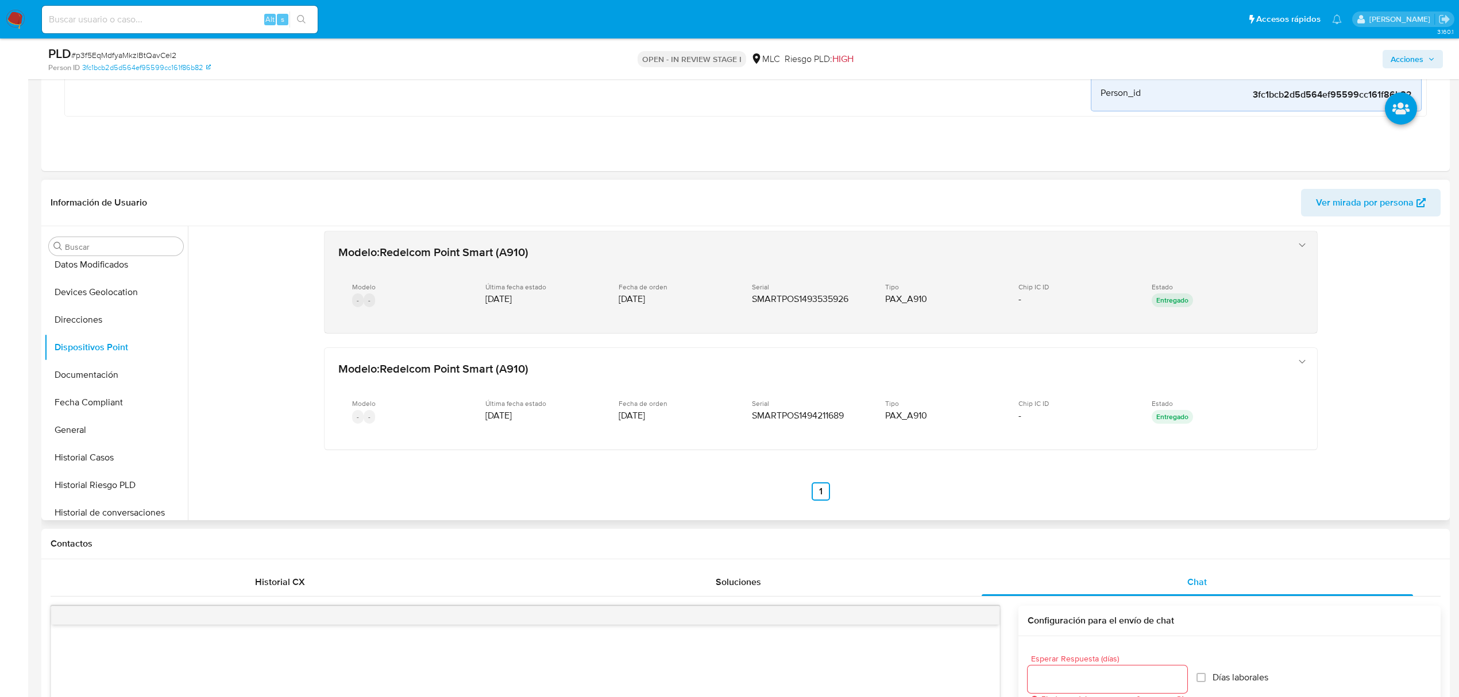
click at [848, 299] on div "Serial SMARTPOS1493535926" at bounding box center [809, 294] width 115 height 22
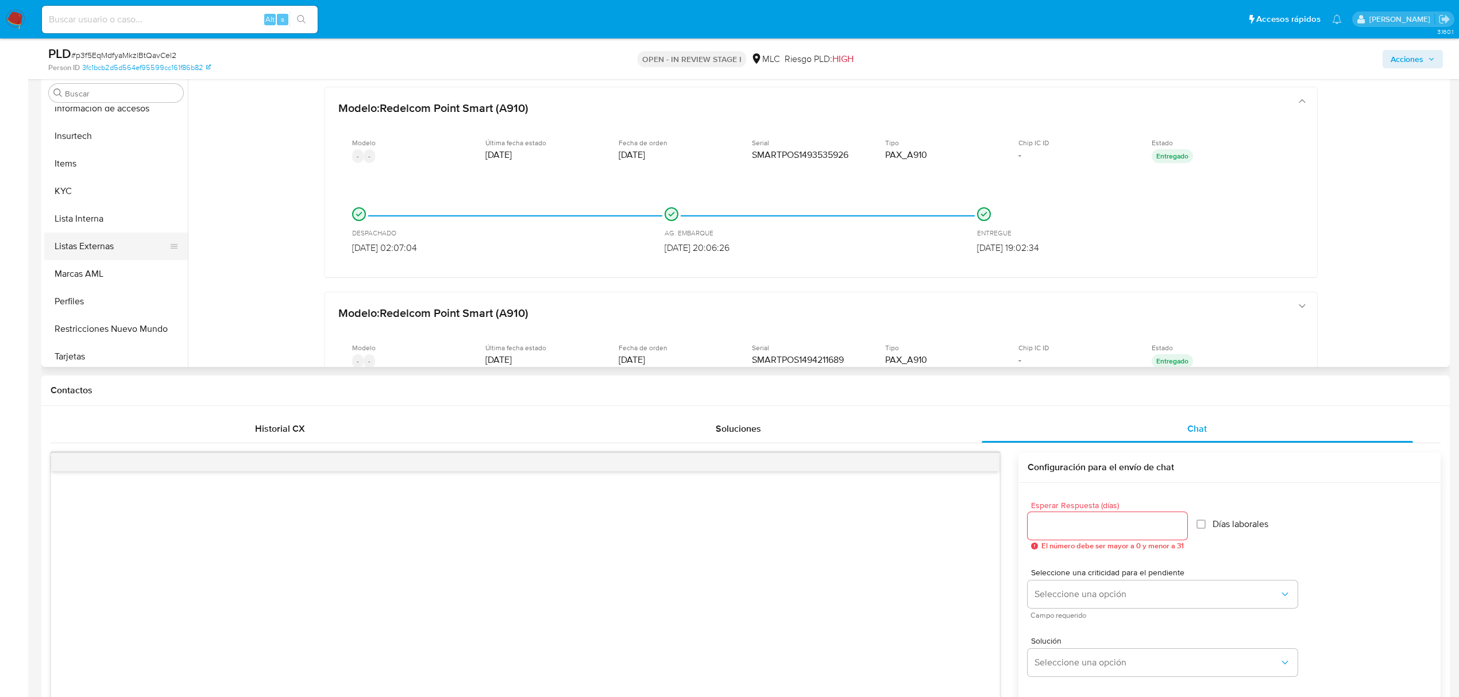
scroll to position [540, 0]
click at [99, 184] on button "KYC" at bounding box center [111, 187] width 134 height 28
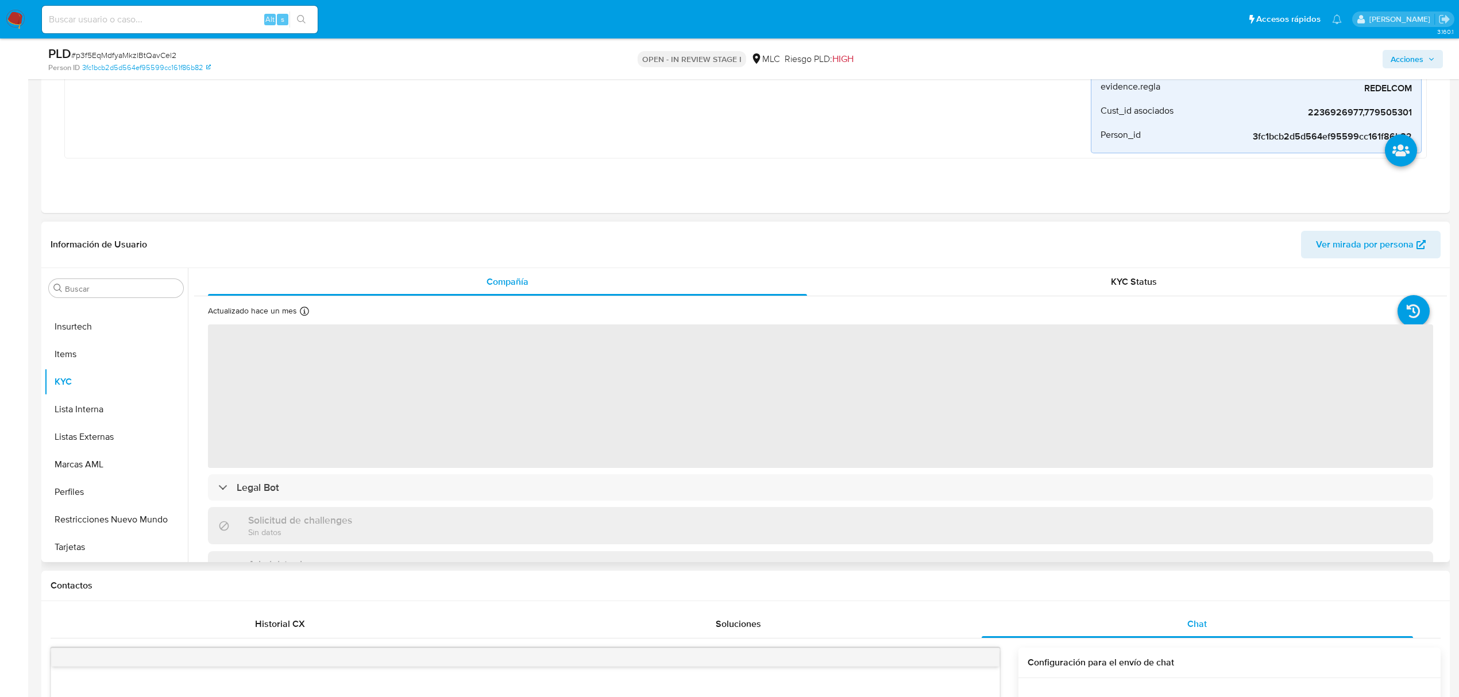
scroll to position [306, 0]
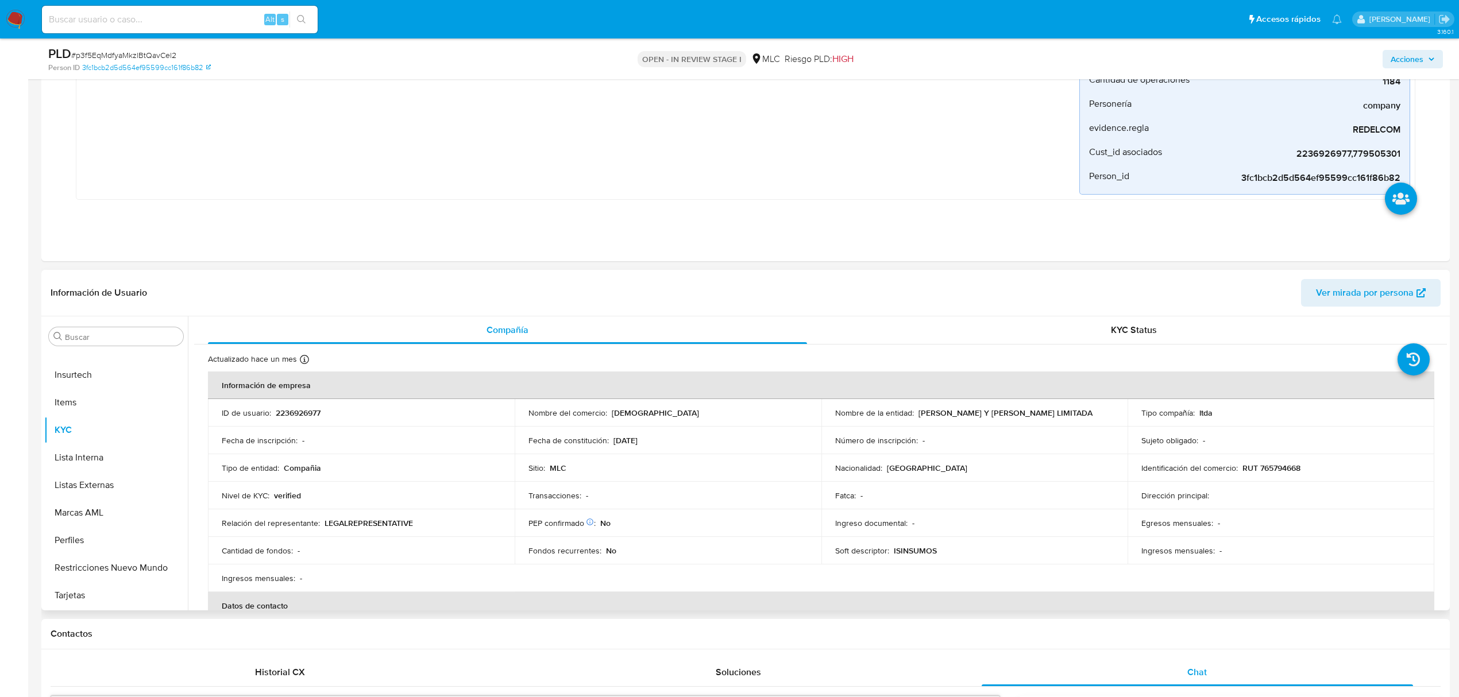
click at [1276, 463] on p "RUT 765794668" at bounding box center [1271, 468] width 58 height 10
click at [1276, 468] on p "RUT 765794668" at bounding box center [1271, 468] width 58 height 10
copy p "765794668"
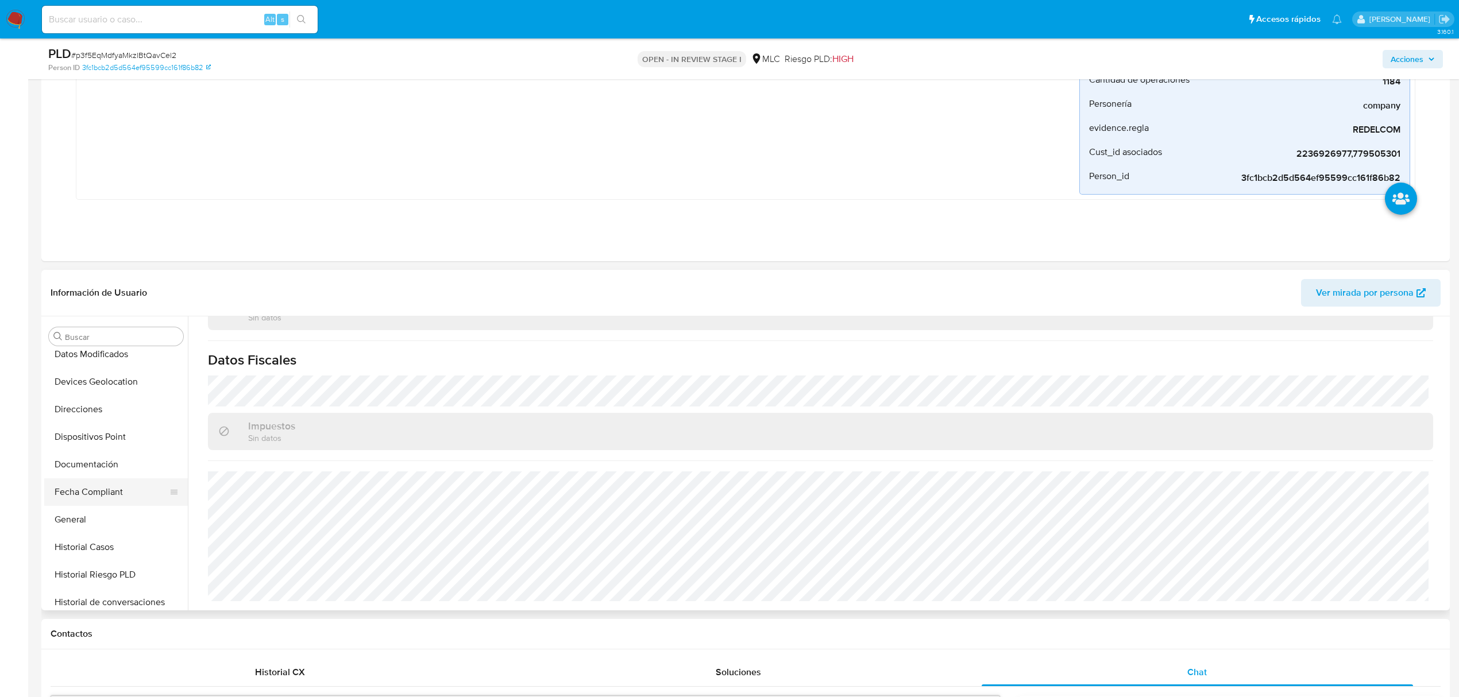
scroll to position [234, 0]
click at [116, 458] on button "Documentación" at bounding box center [111, 461] width 134 height 28
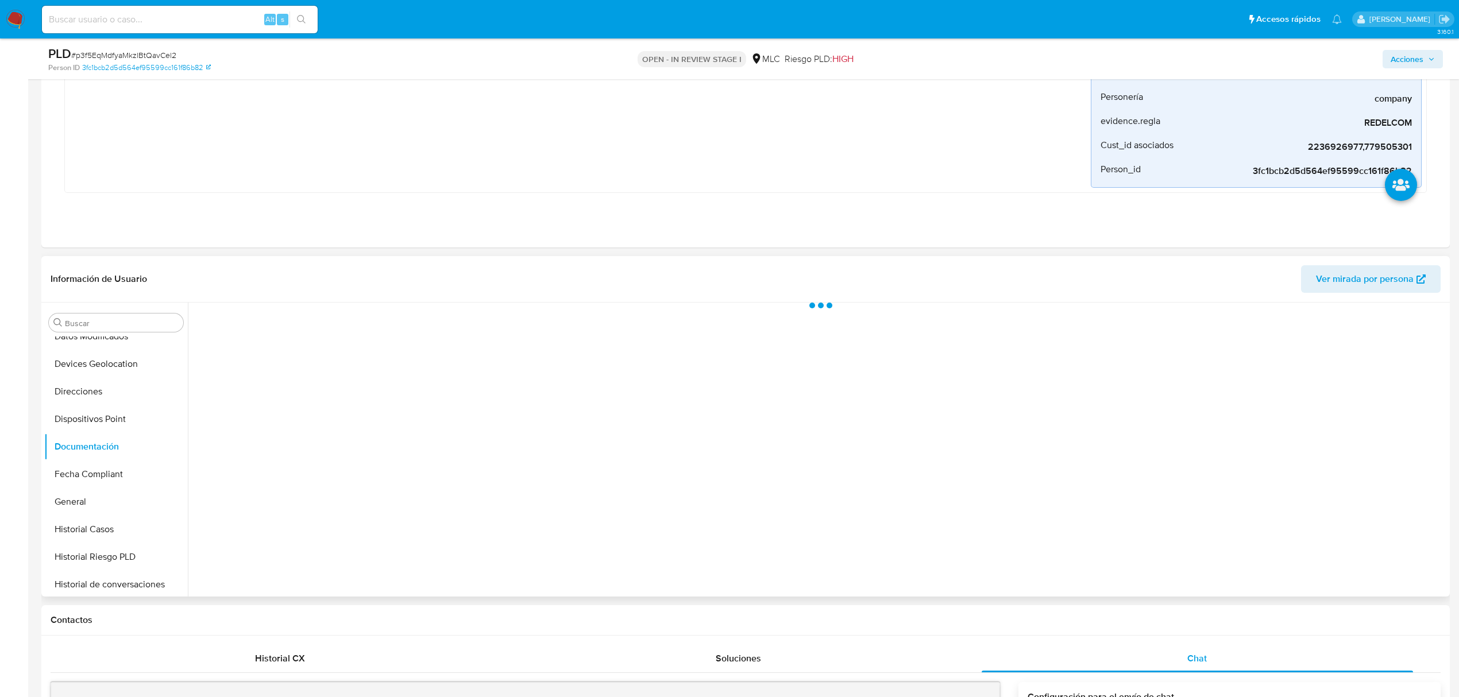
scroll to position [0, 0]
click at [383, 359] on button "Identificación" at bounding box center [341, 359] width 295 height 29
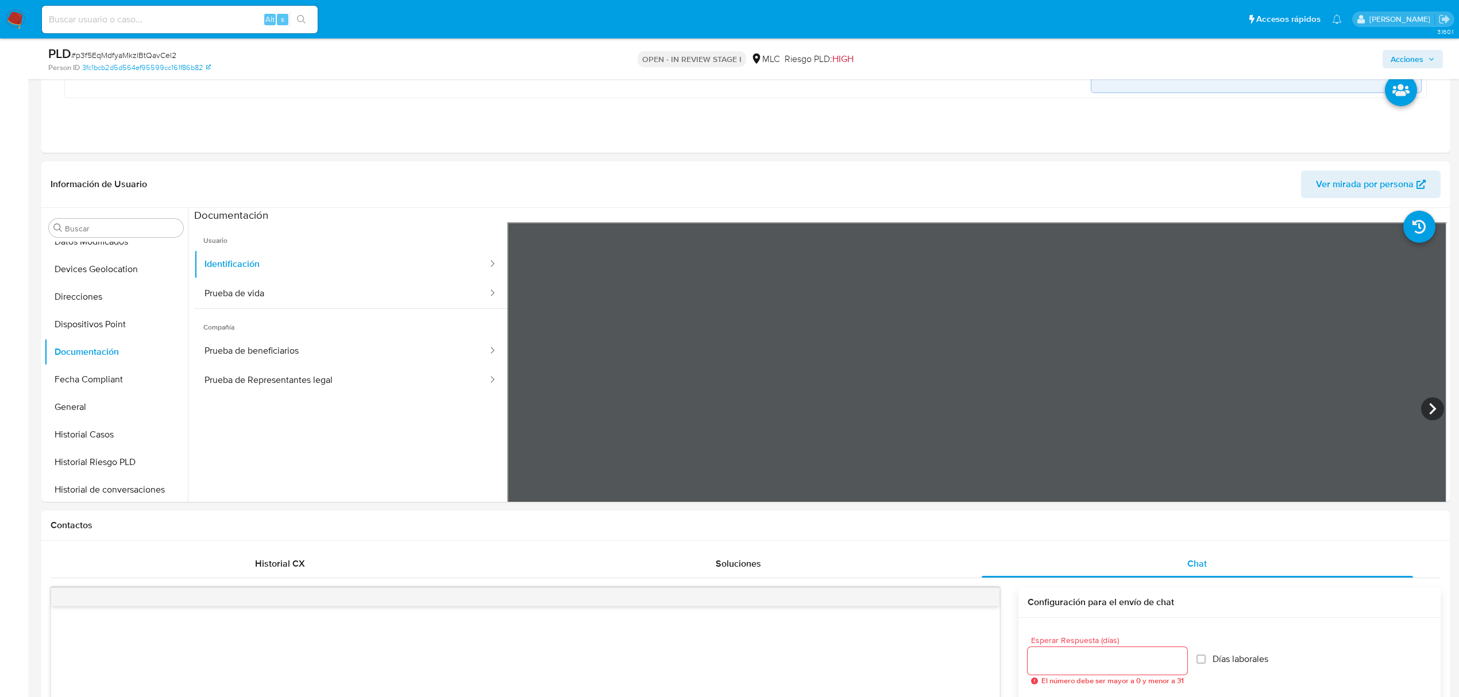
scroll to position [458, 0]
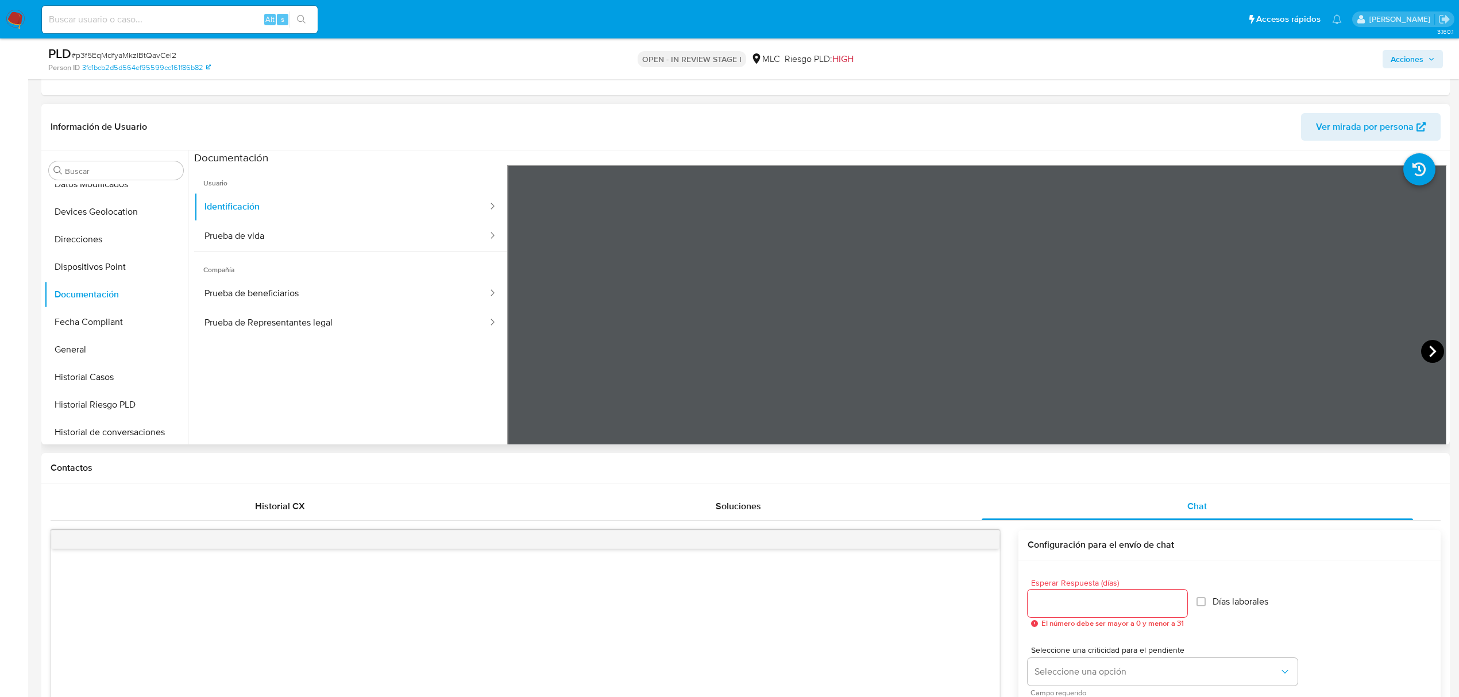
click at [1421, 349] on icon at bounding box center [1432, 351] width 23 height 23
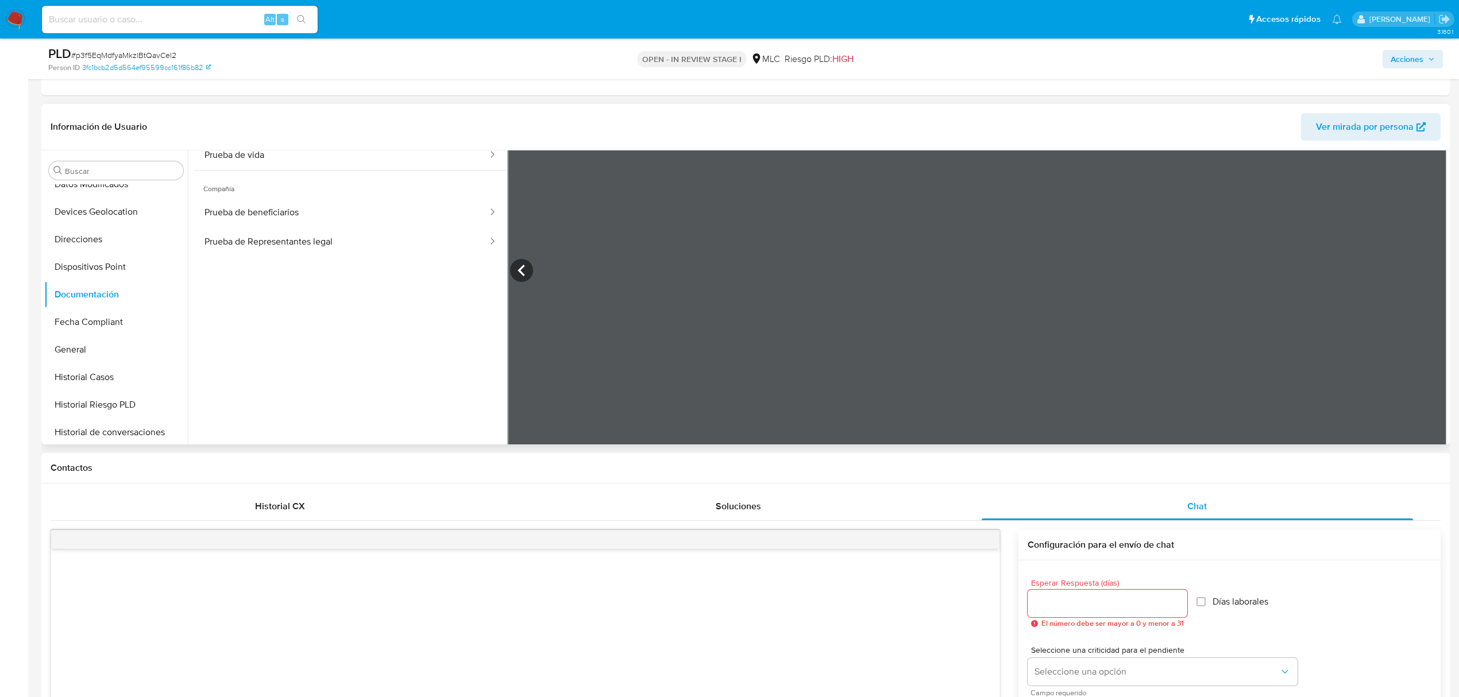
scroll to position [97, 0]
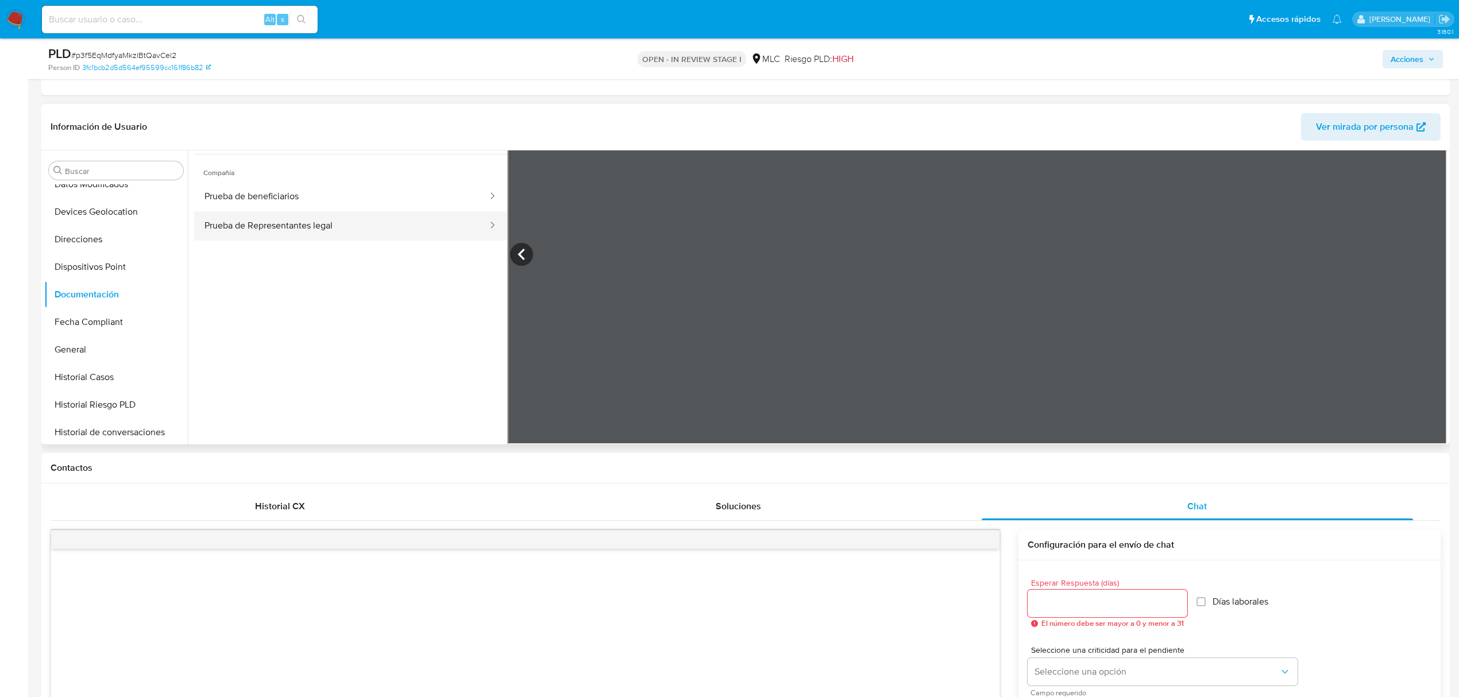
click at [240, 225] on button "Prueba de Representantes legal" at bounding box center [341, 225] width 295 height 29
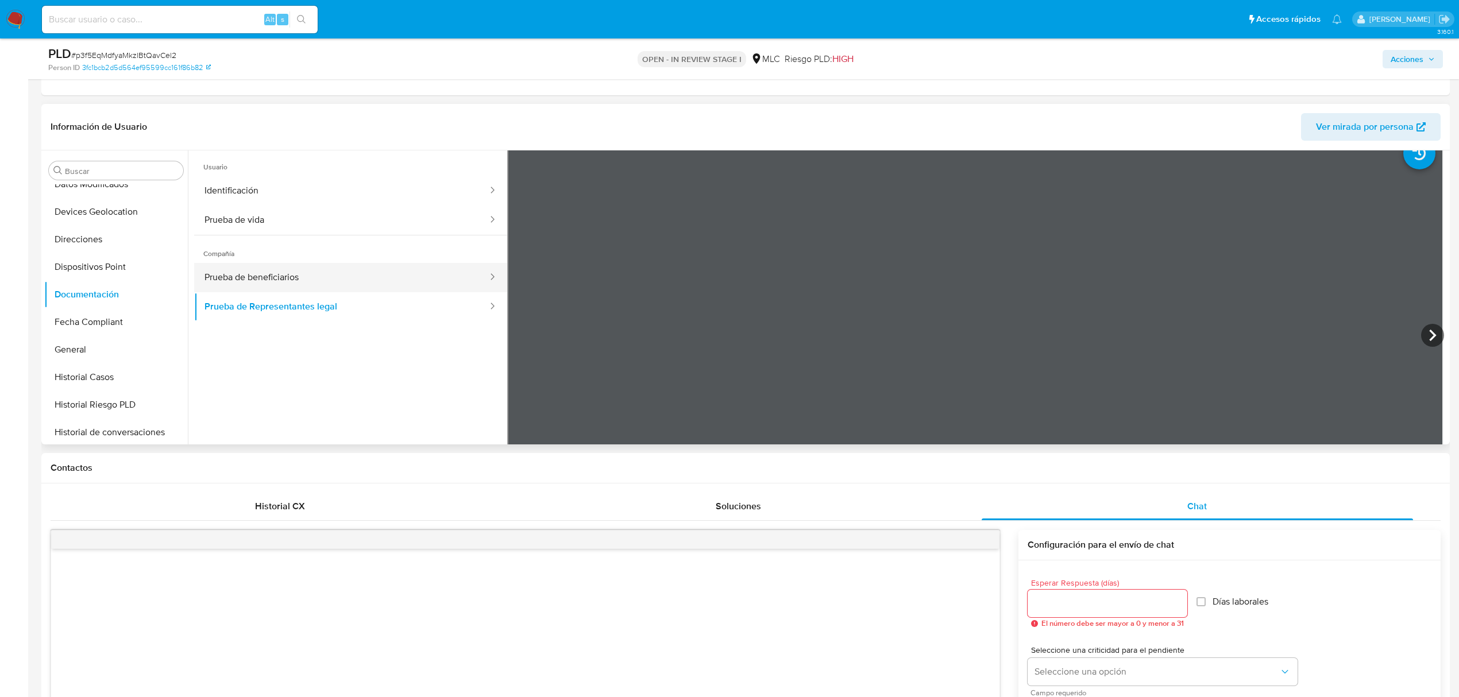
scroll to position [0, 0]
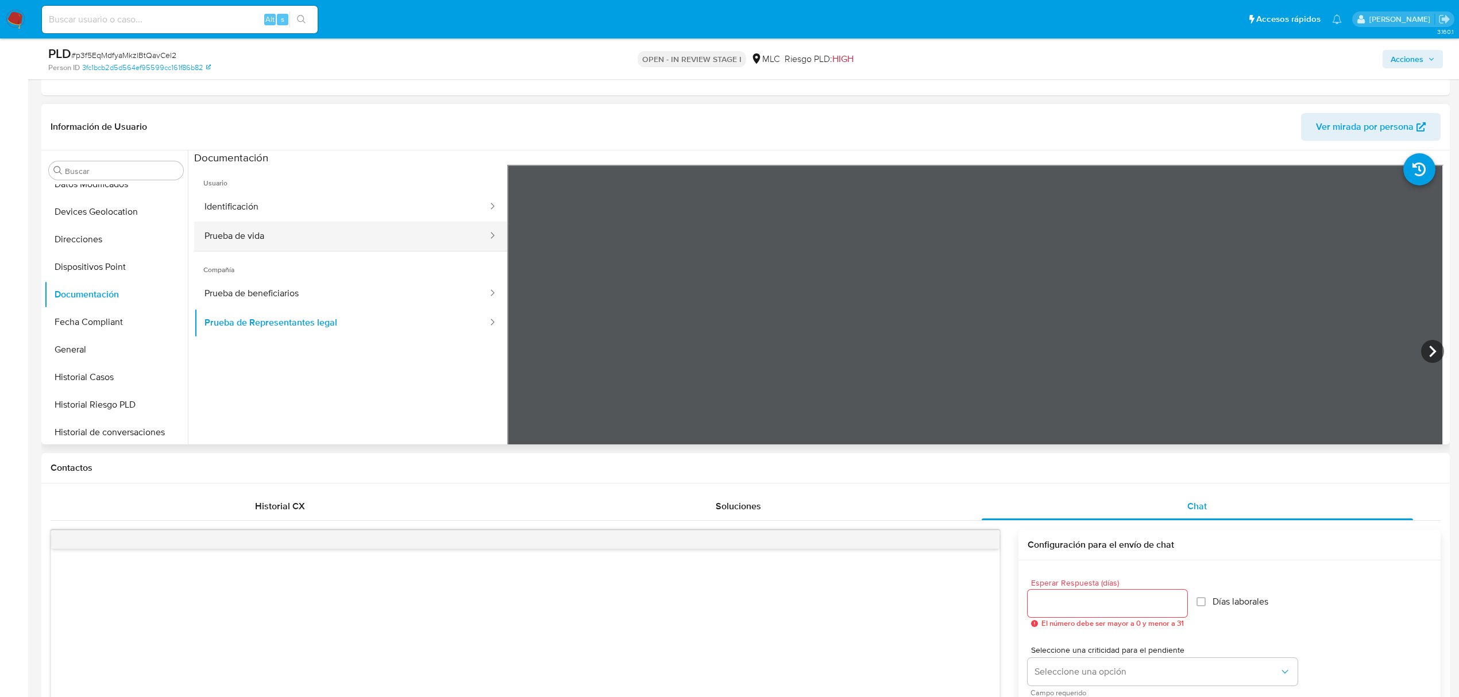
click at [349, 230] on button "Prueba de vida" at bounding box center [341, 236] width 295 height 29
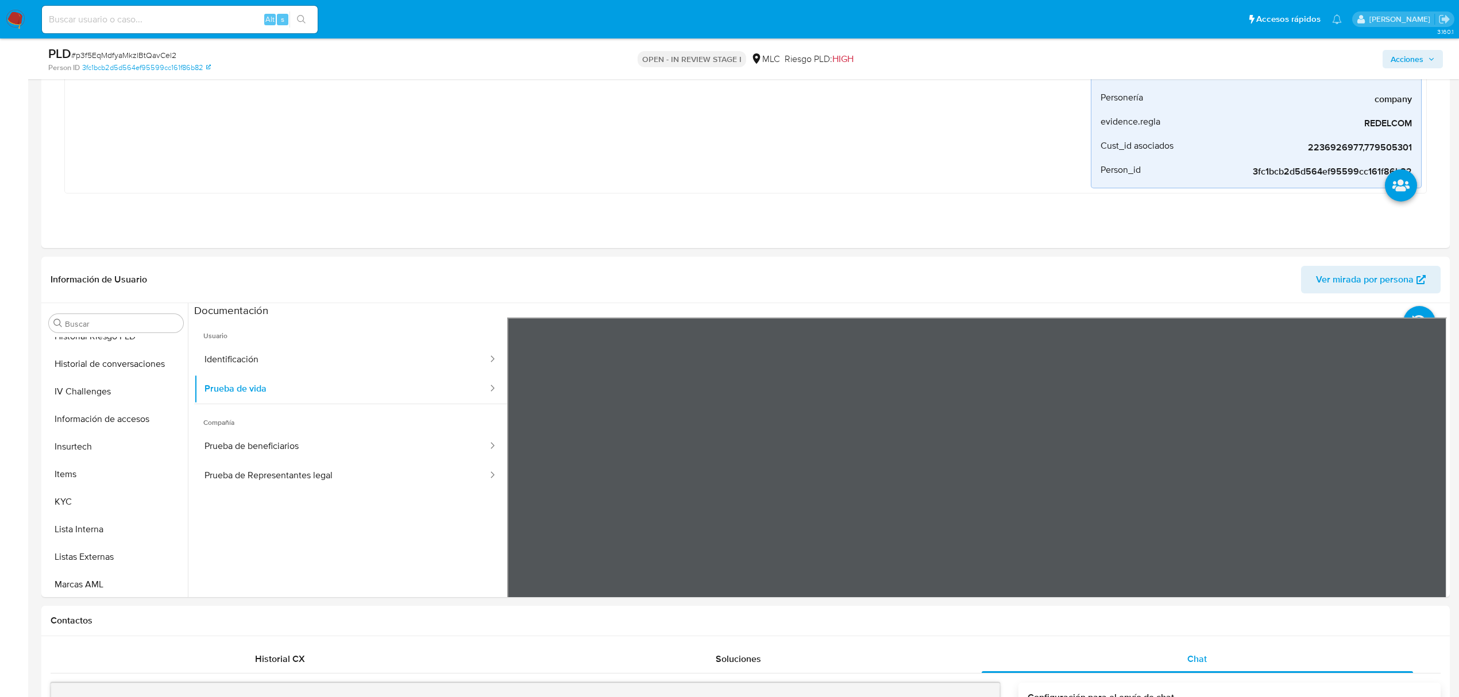
scroll to position [540, 0]
click at [113, 423] on button "KYC" at bounding box center [111, 417] width 134 height 28
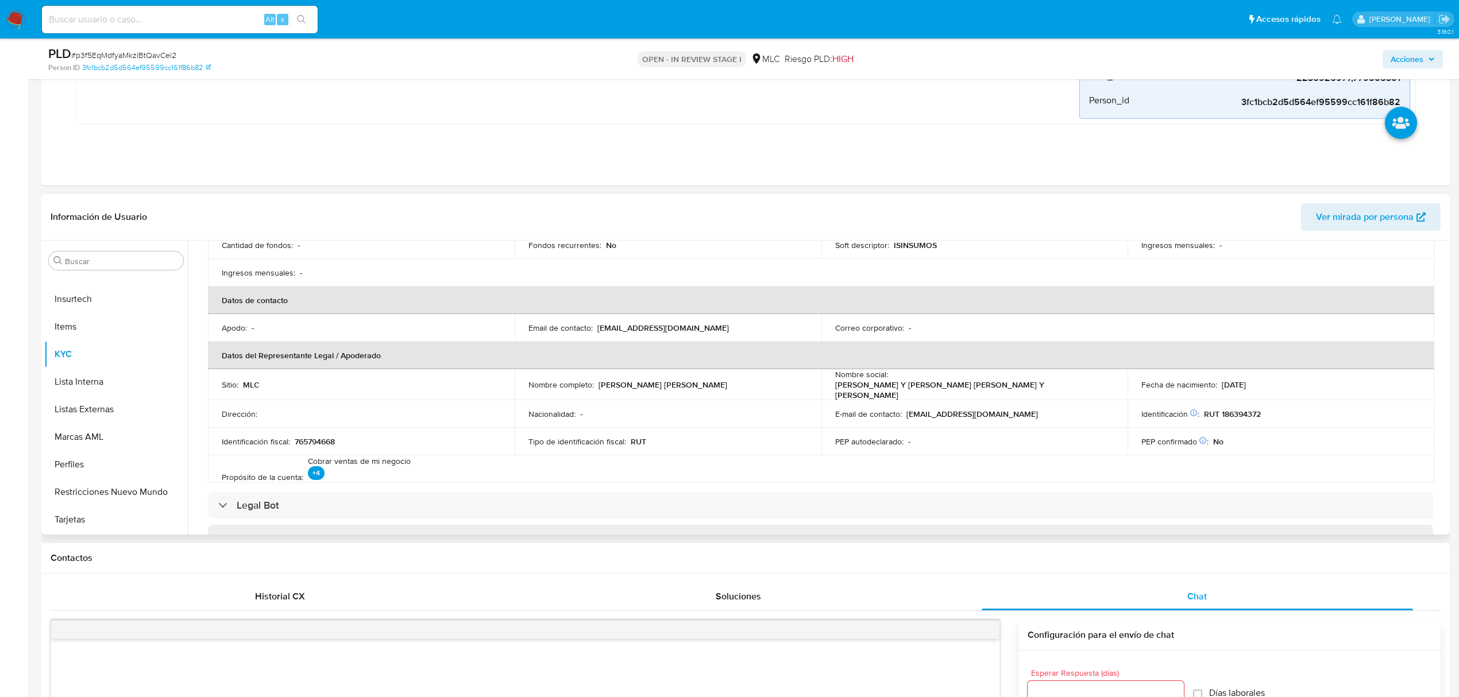
scroll to position [306, 0]
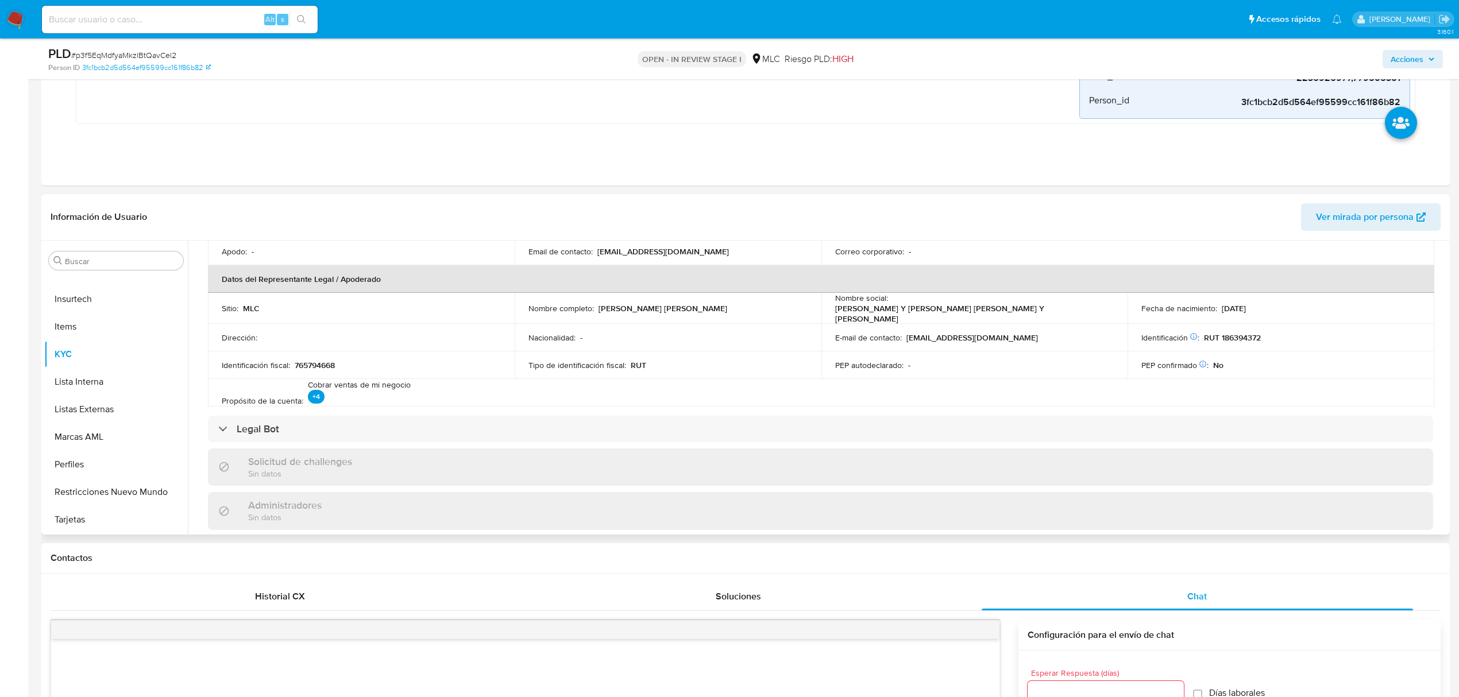
click at [1223, 343] on p "RUT 186394372" at bounding box center [1232, 338] width 57 height 10
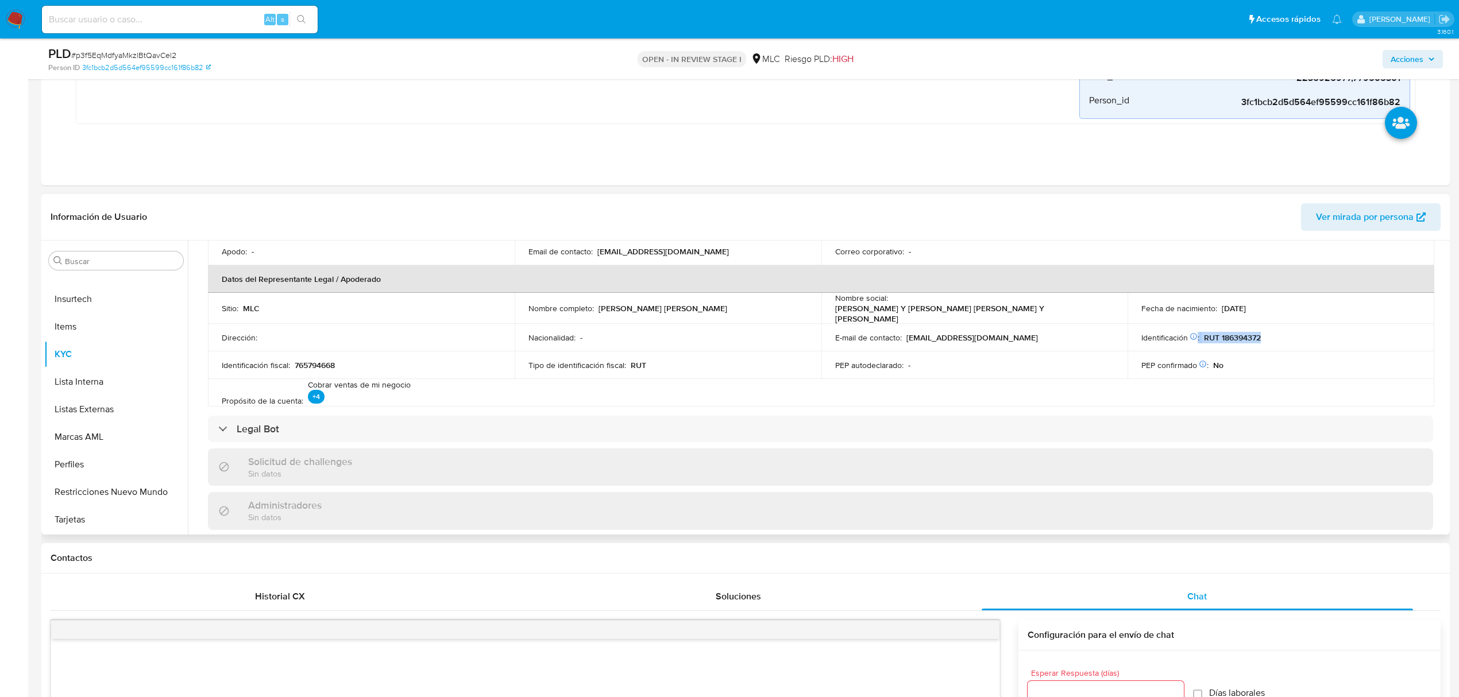
click at [1234, 334] on p "RUT 186394372" at bounding box center [1232, 338] width 57 height 10
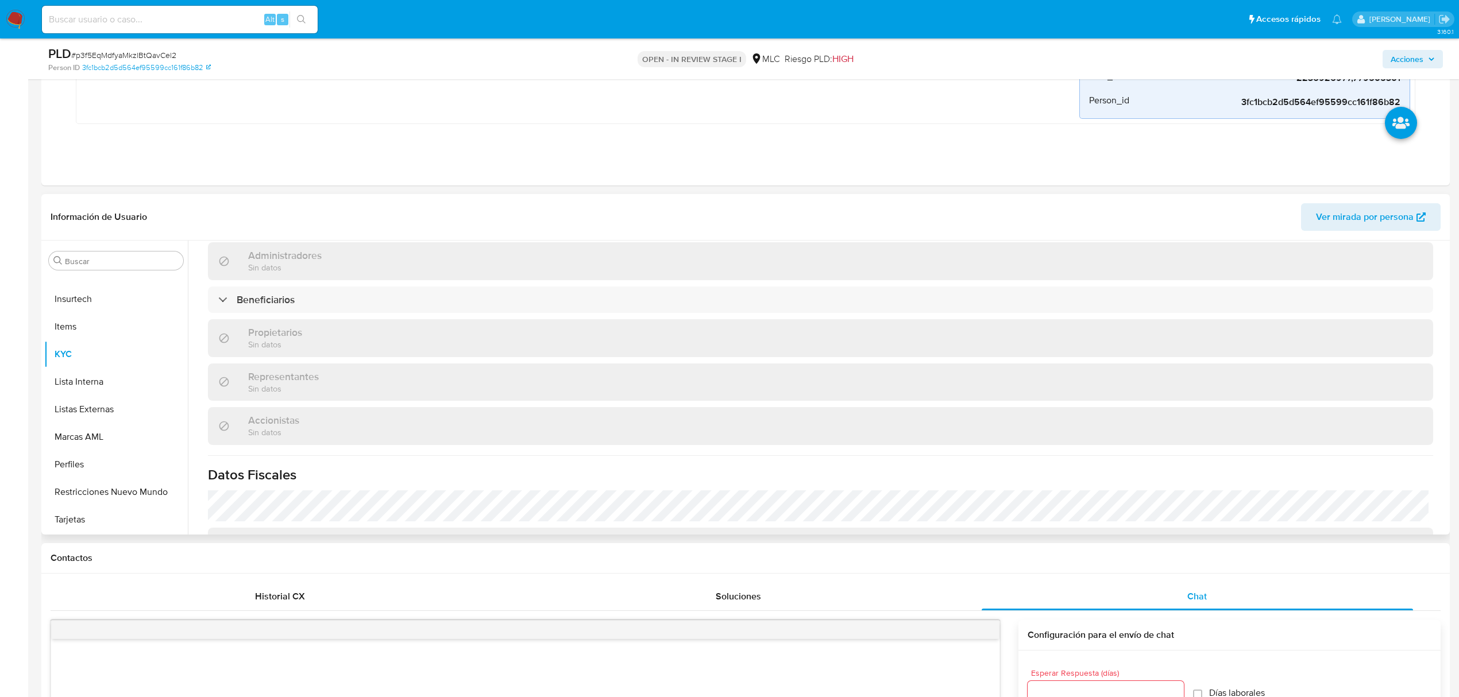
scroll to position [689, 0]
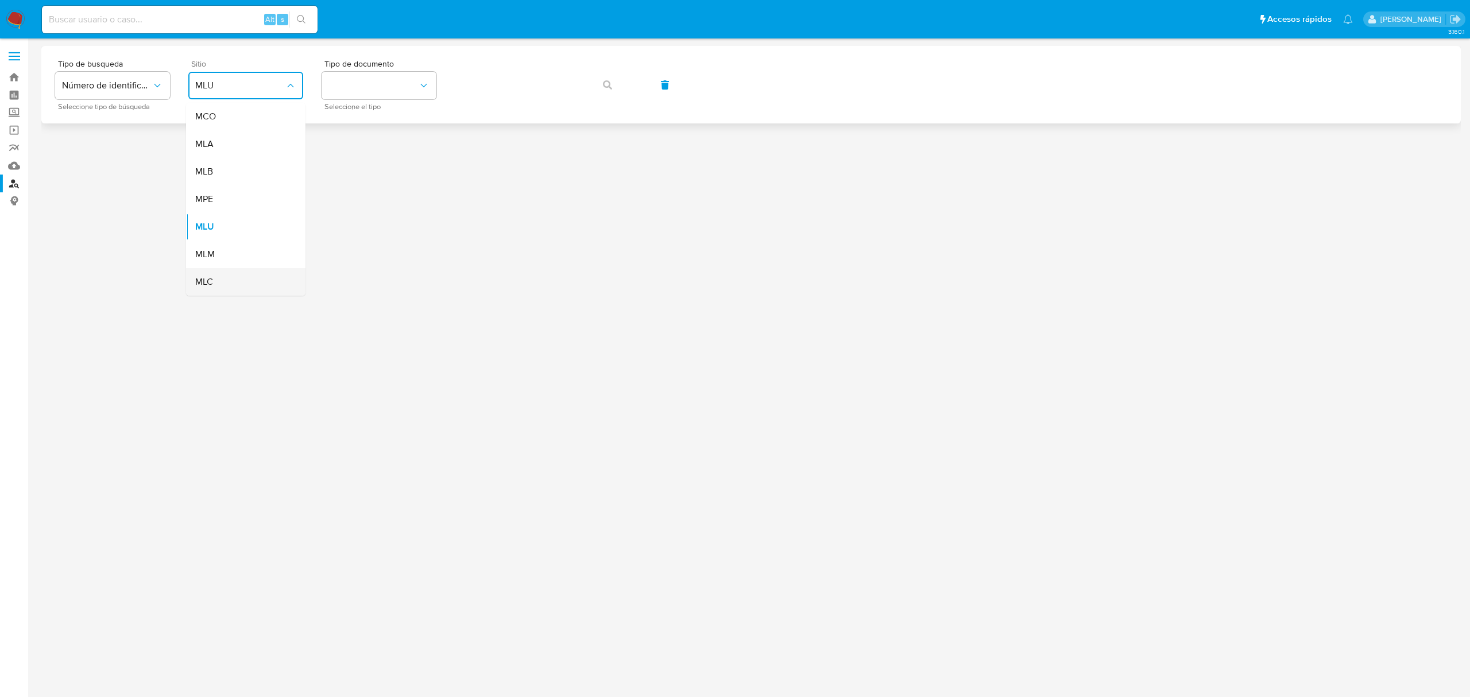
click at [244, 289] on div "MLC" at bounding box center [242, 282] width 94 height 28
click at [391, 79] on button "identificationType" at bounding box center [379, 86] width 115 height 28
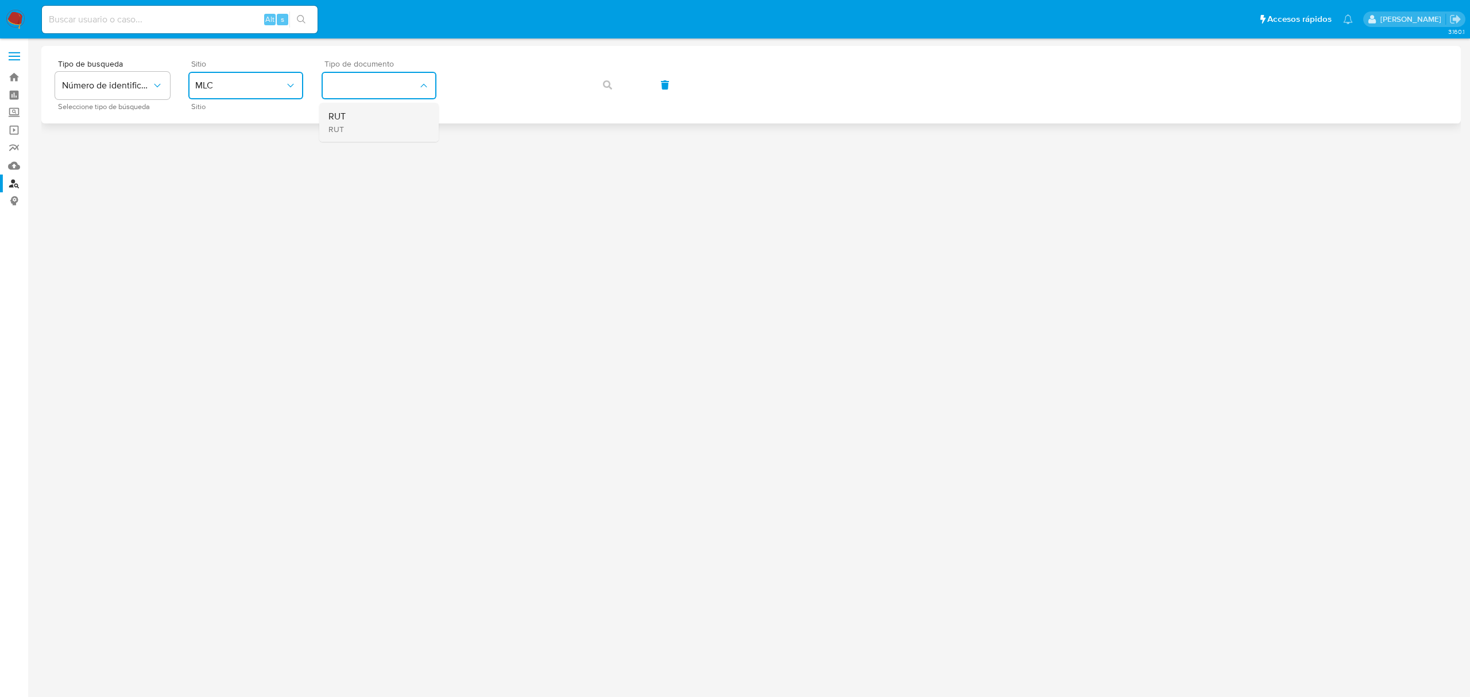
click at [385, 111] on div "RUT RUT" at bounding box center [376, 122] width 94 height 39
click at [605, 76] on span "button" at bounding box center [607, 84] width 9 height 25
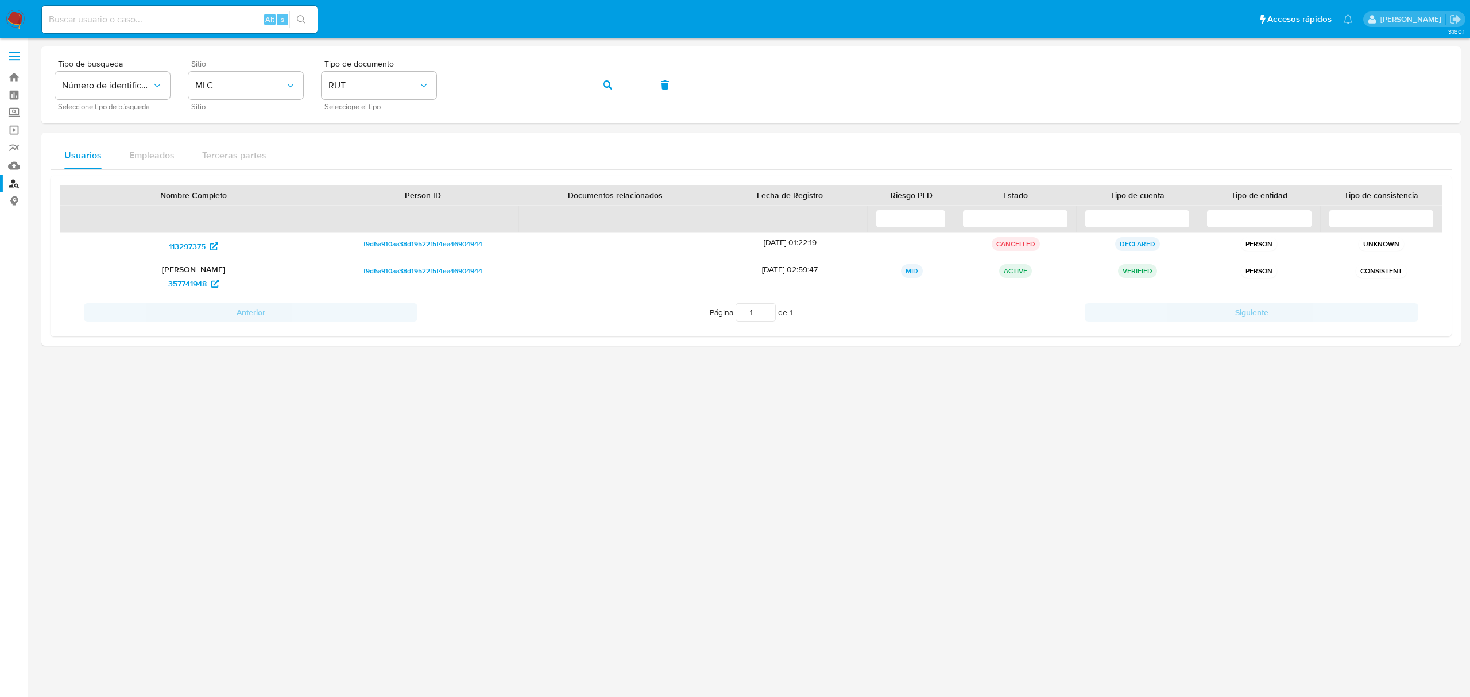
click at [251, 492] on div at bounding box center [751, 347] width 1420 height 603
click at [762, 281] on div "26/09/2018 02:59:47" at bounding box center [790, 278] width 157 height 37
